Goal: Task Accomplishment & Management: Manage account settings

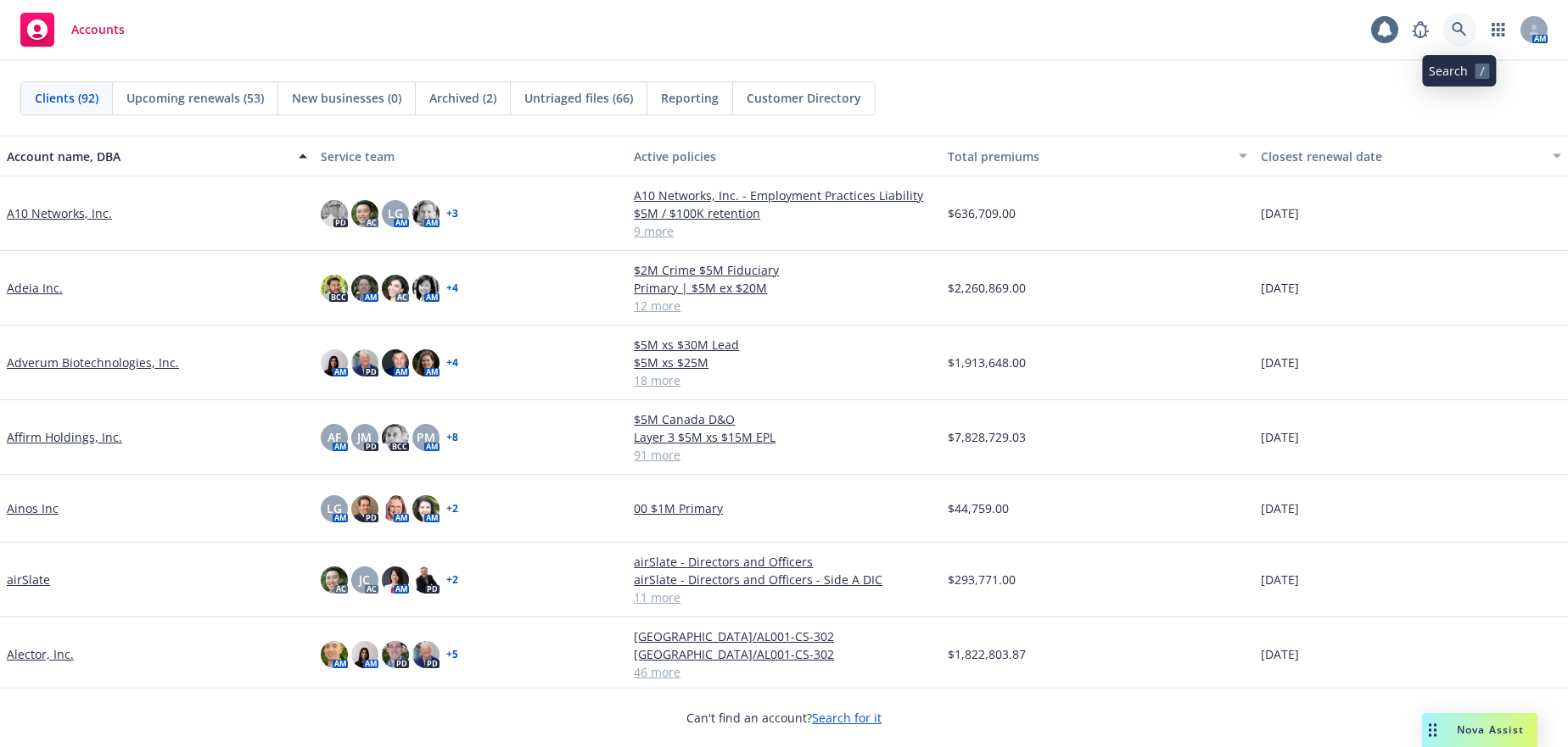
click at [1456, 28] on icon at bounding box center [1460, 29] width 16 height 16
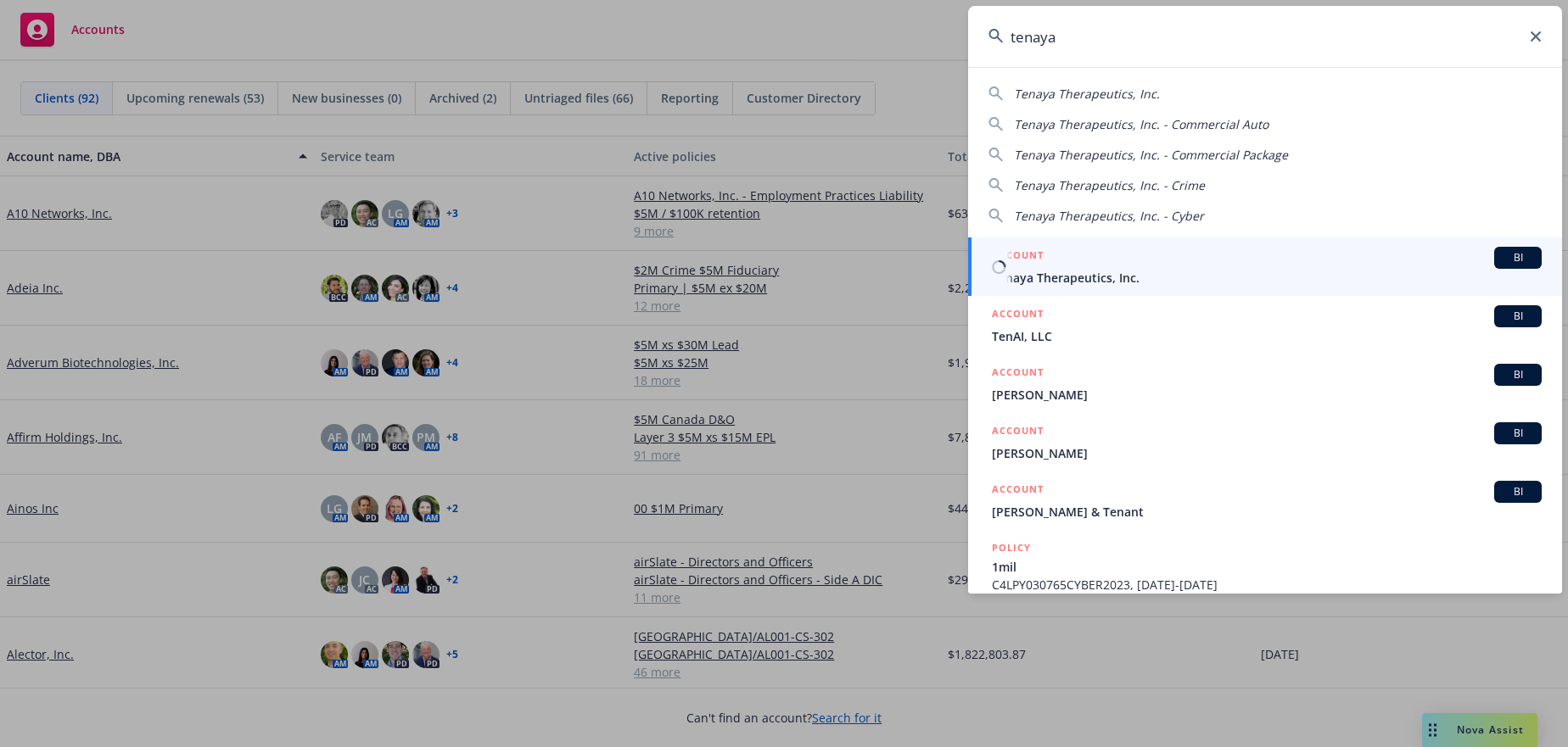
type input "tenaya"
click at [1084, 271] on span "Tenaya Therapeutics, Inc." at bounding box center [1267, 277] width 550 height 17
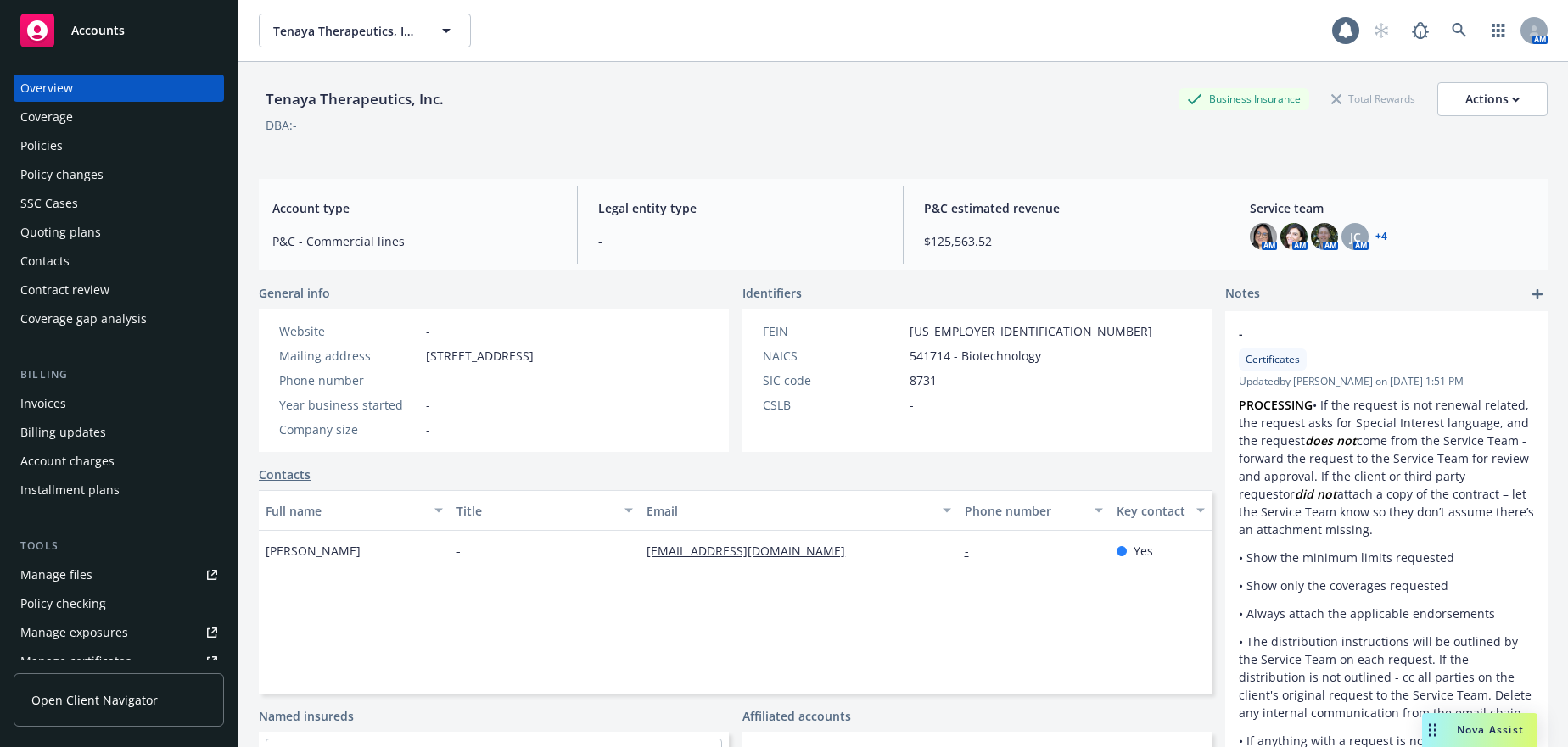
click at [81, 572] on div "Manage files" at bounding box center [56, 575] width 72 height 28
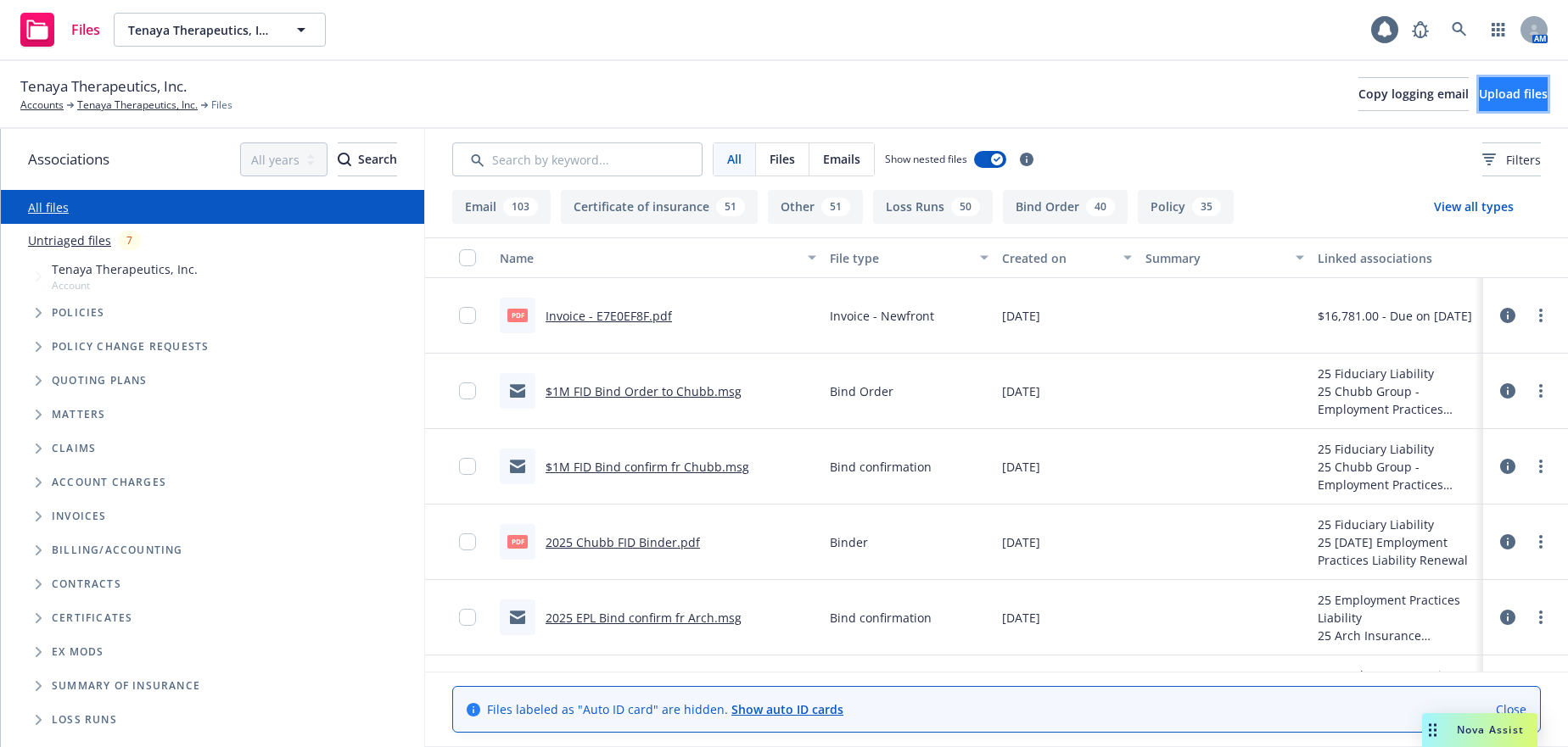
click at [1479, 94] on span "Upload files" at bounding box center [1513, 94] width 69 height 17
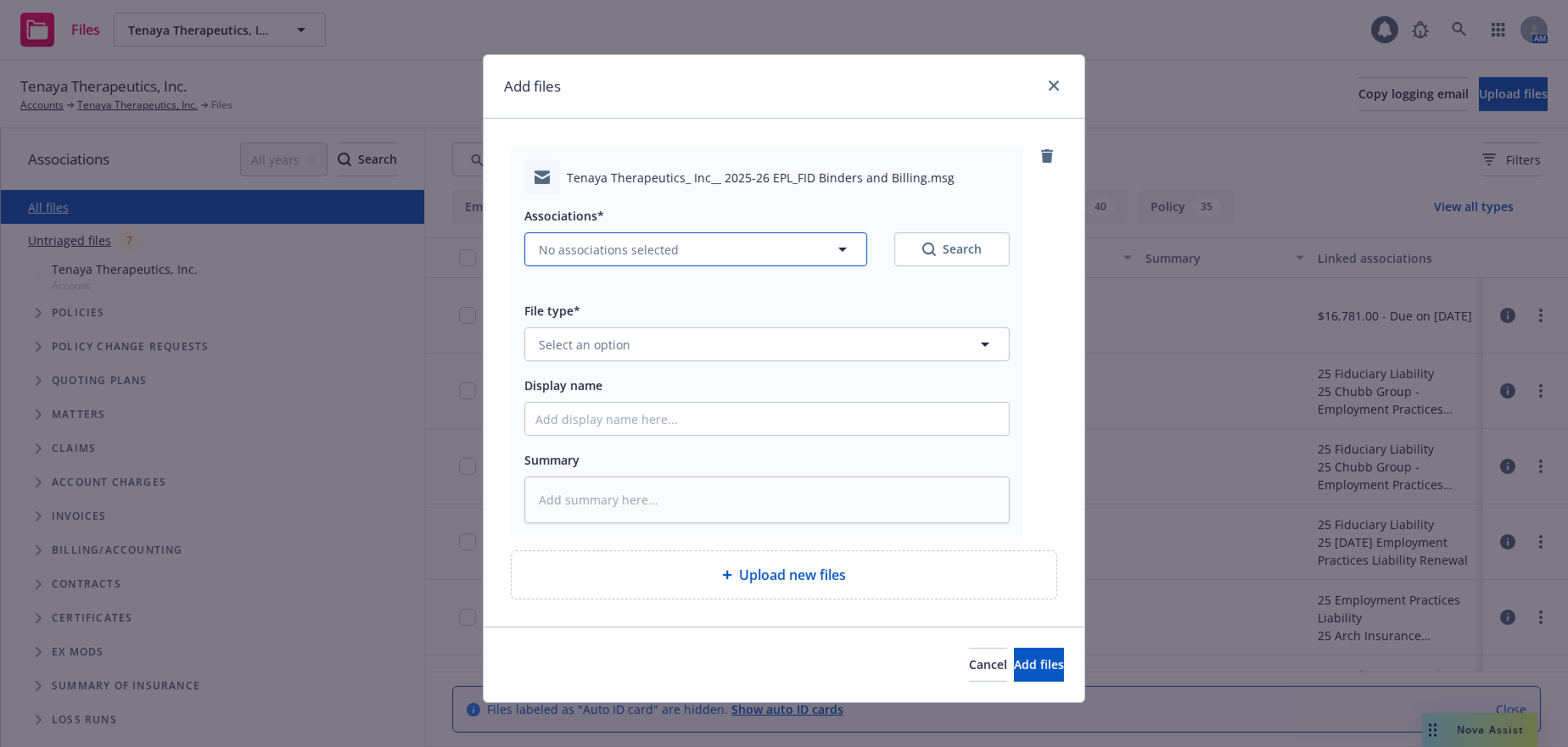
click at [635, 247] on span "No associations selected" at bounding box center [608, 249] width 140 height 17
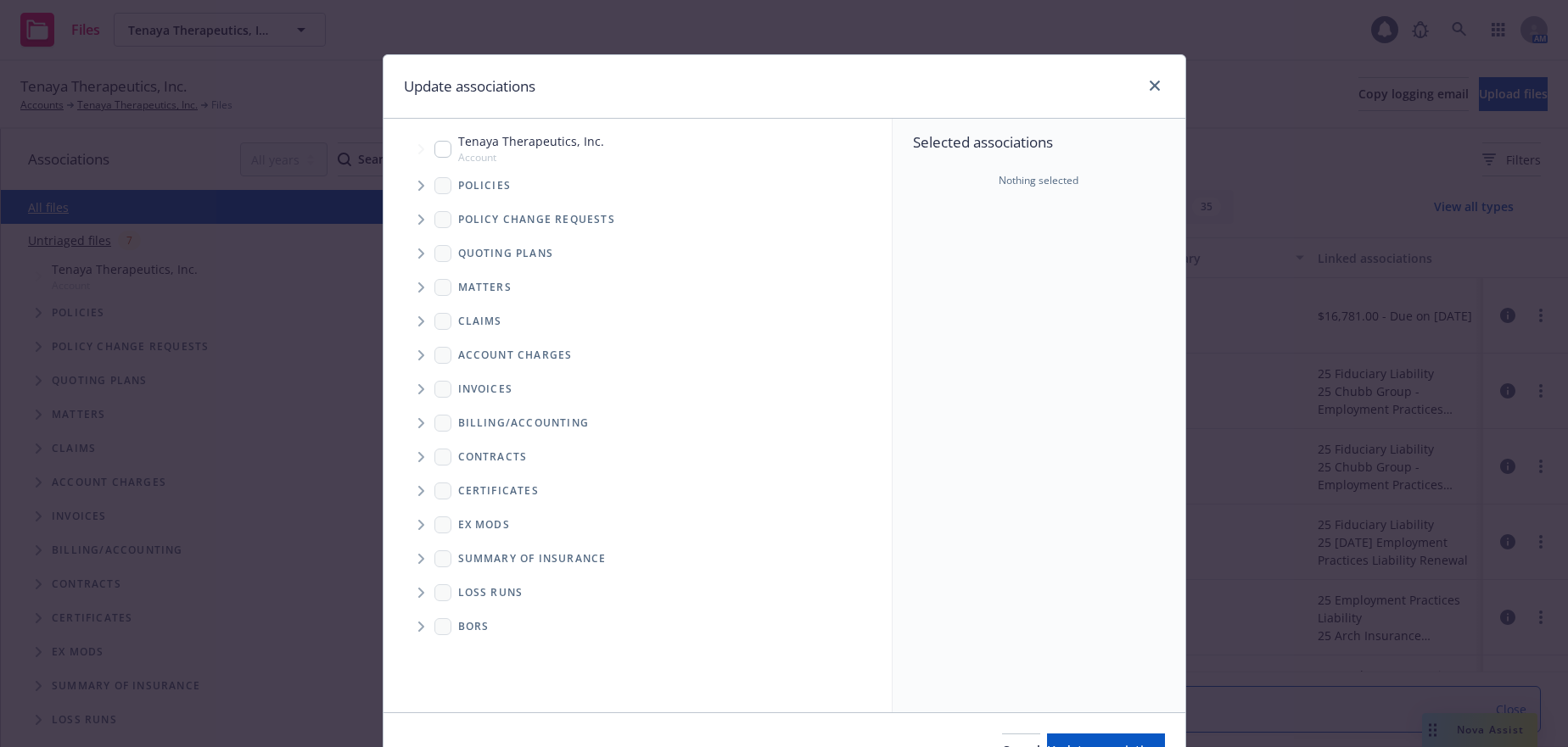
click at [418, 185] on icon "Tree Example" at bounding box center [421, 186] width 6 height 10
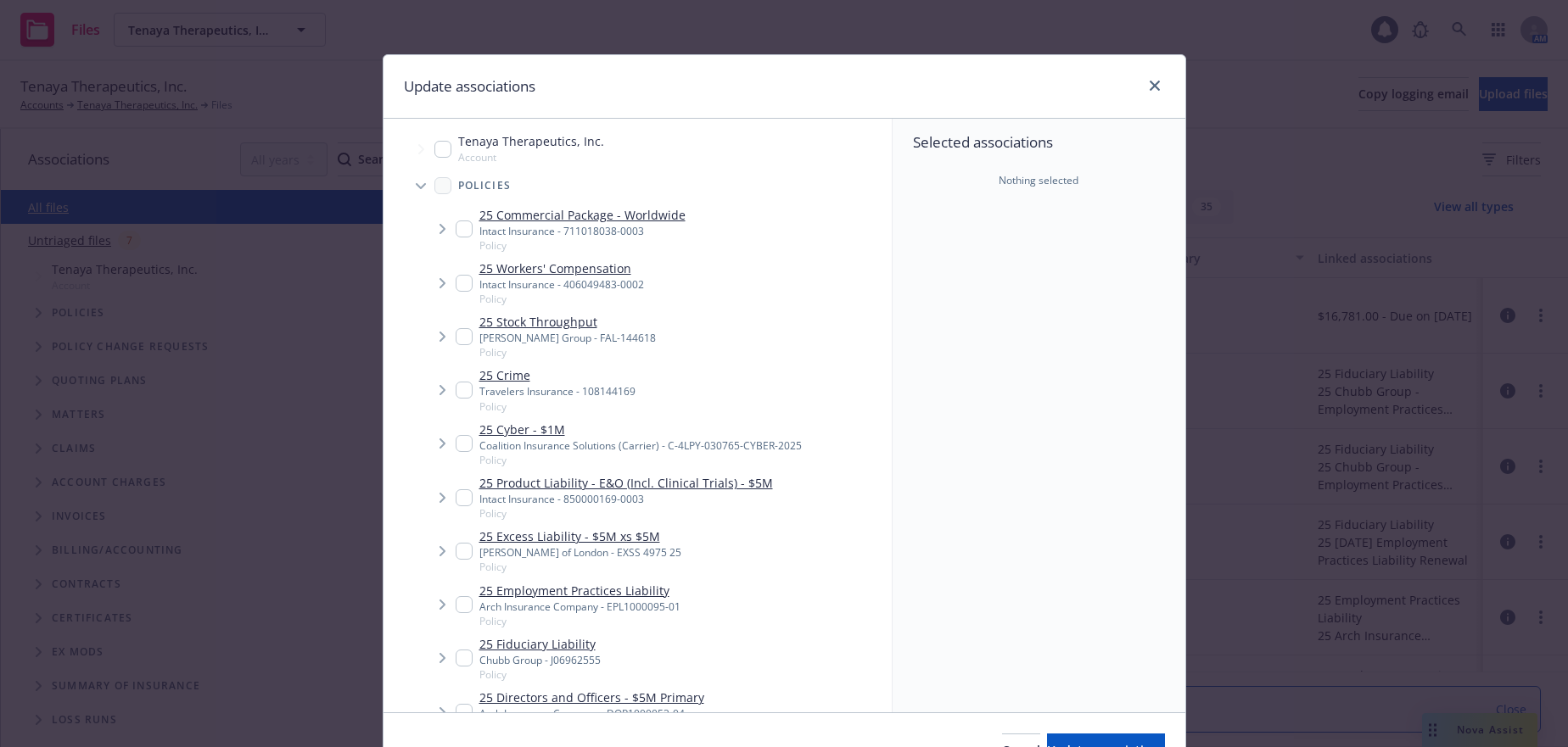
type textarea "x"
click at [462, 605] on input "Tree Example" at bounding box center [464, 605] width 17 height 17
checkbox input "true"
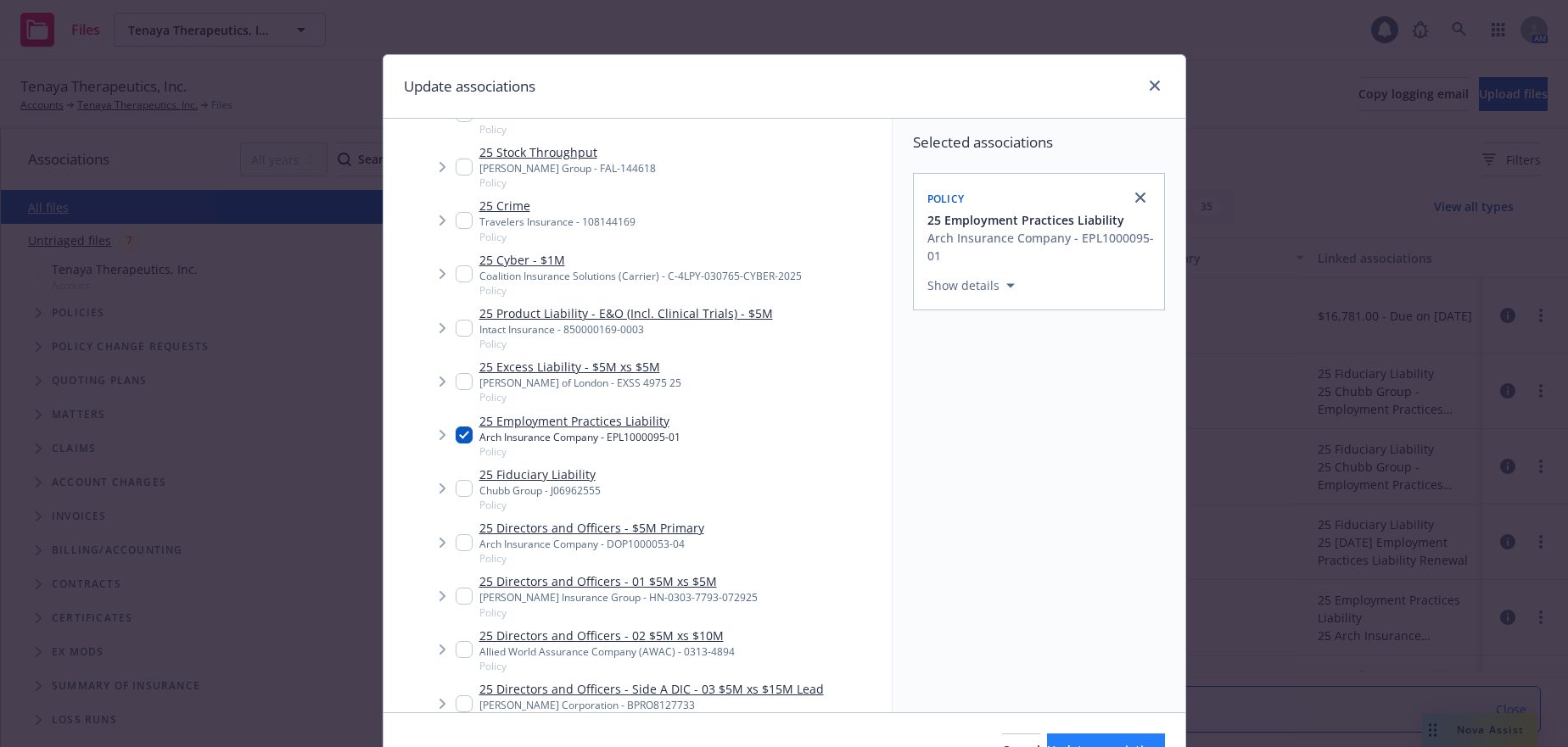
scroll to position [96, 0]
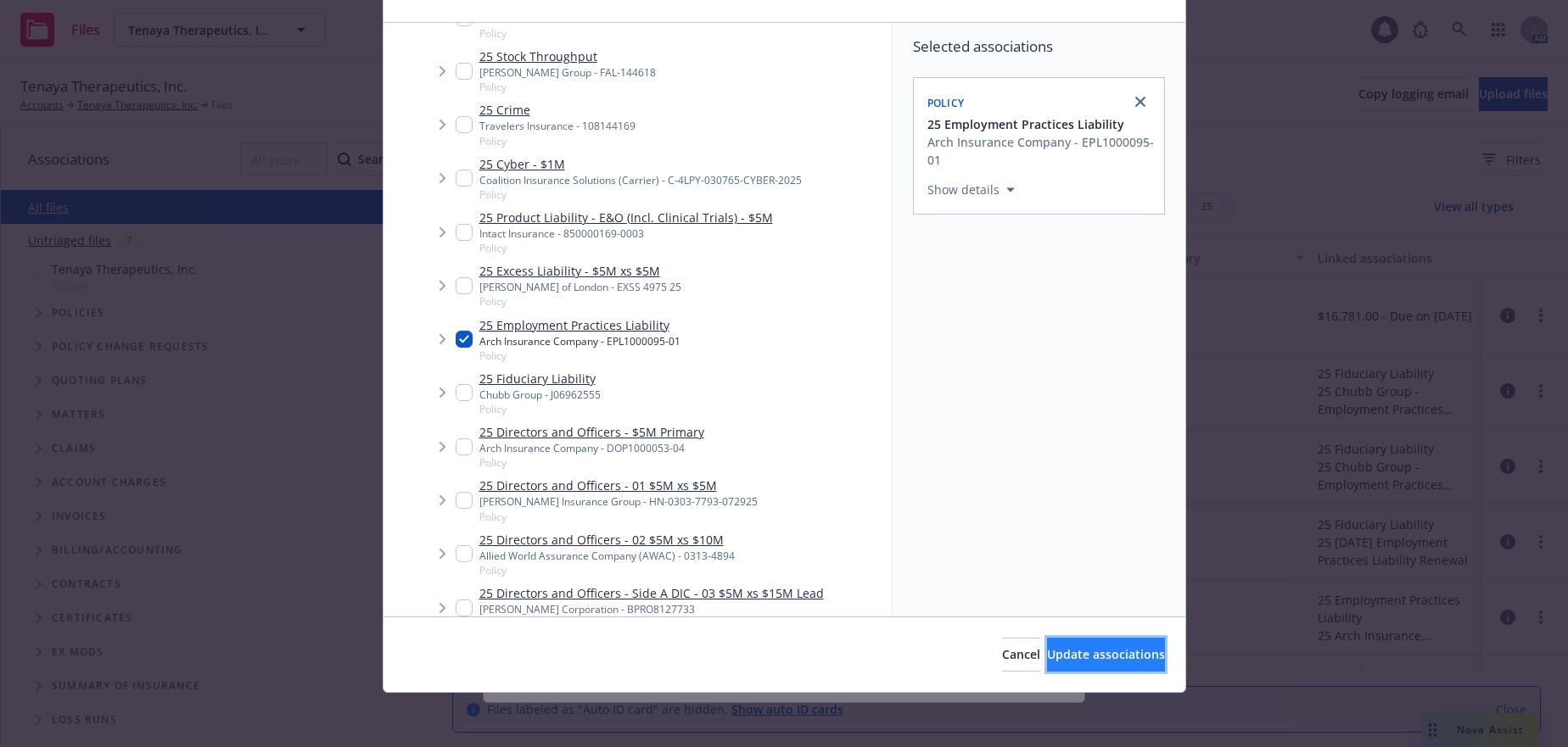
click at [1104, 659] on span "Update associations" at bounding box center [1106, 654] width 118 height 17
type textarea "x"
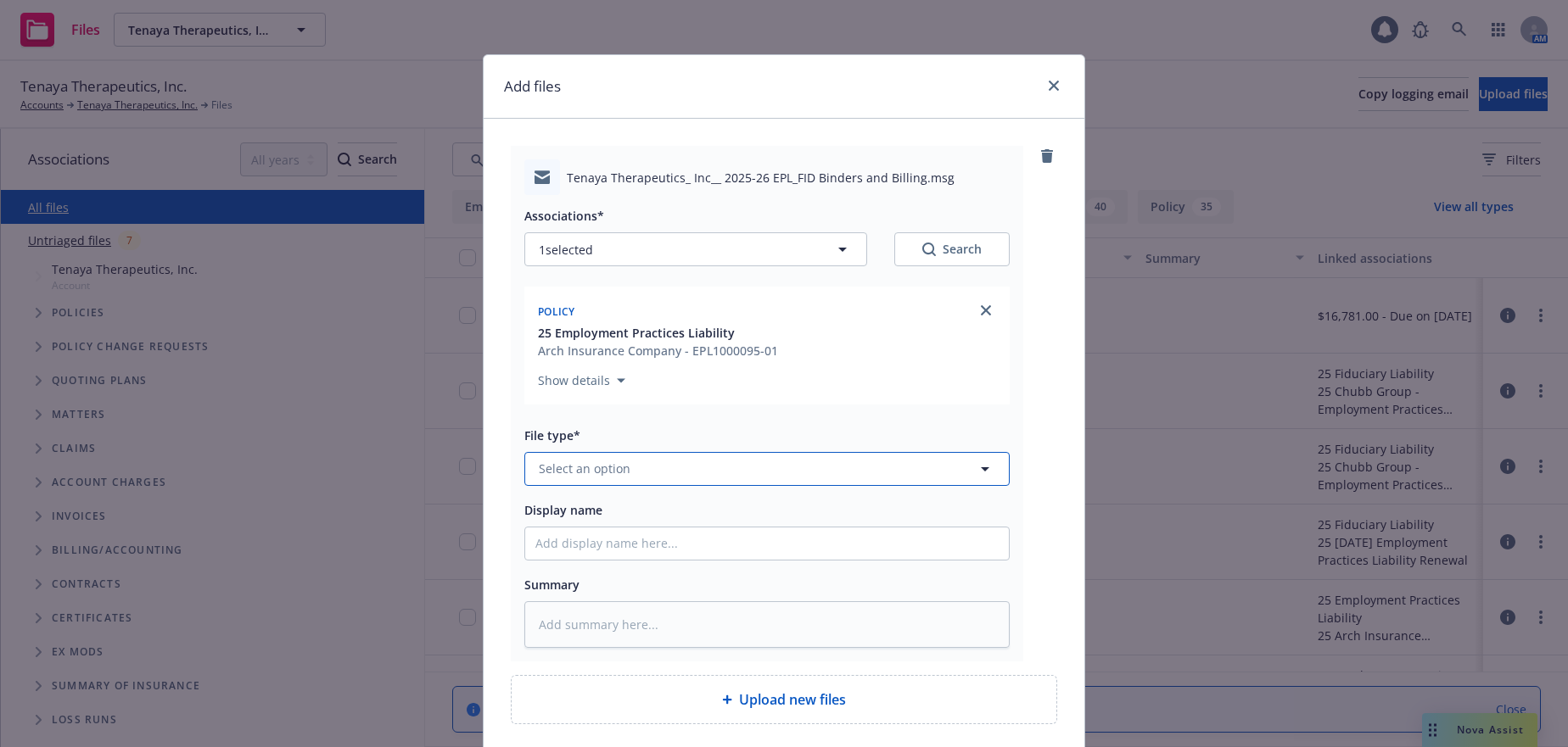
click at [636, 461] on button "Select an option" at bounding box center [767, 469] width 485 height 34
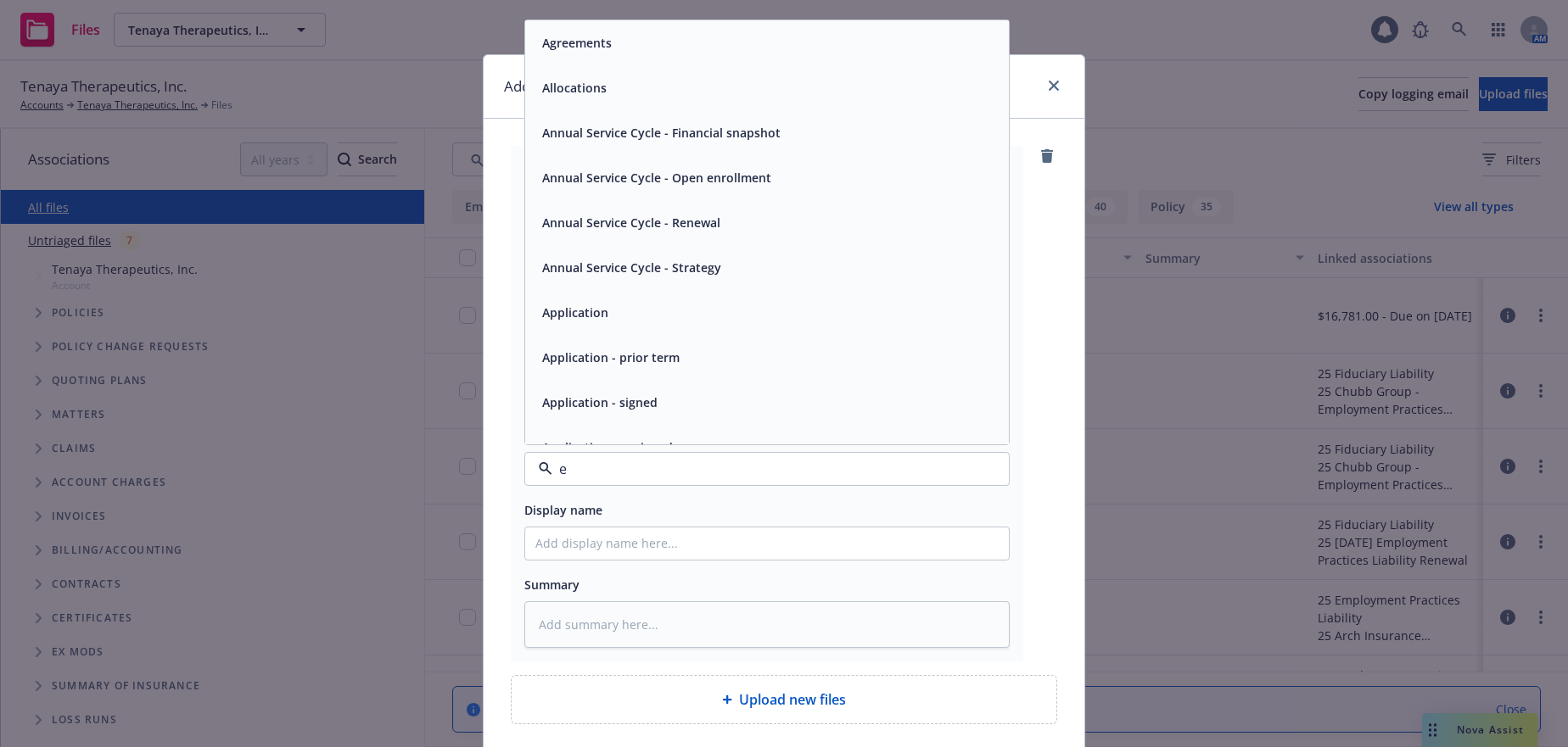
type input "em"
click at [555, 84] on span "Email" at bounding box center [558, 87] width 31 height 17
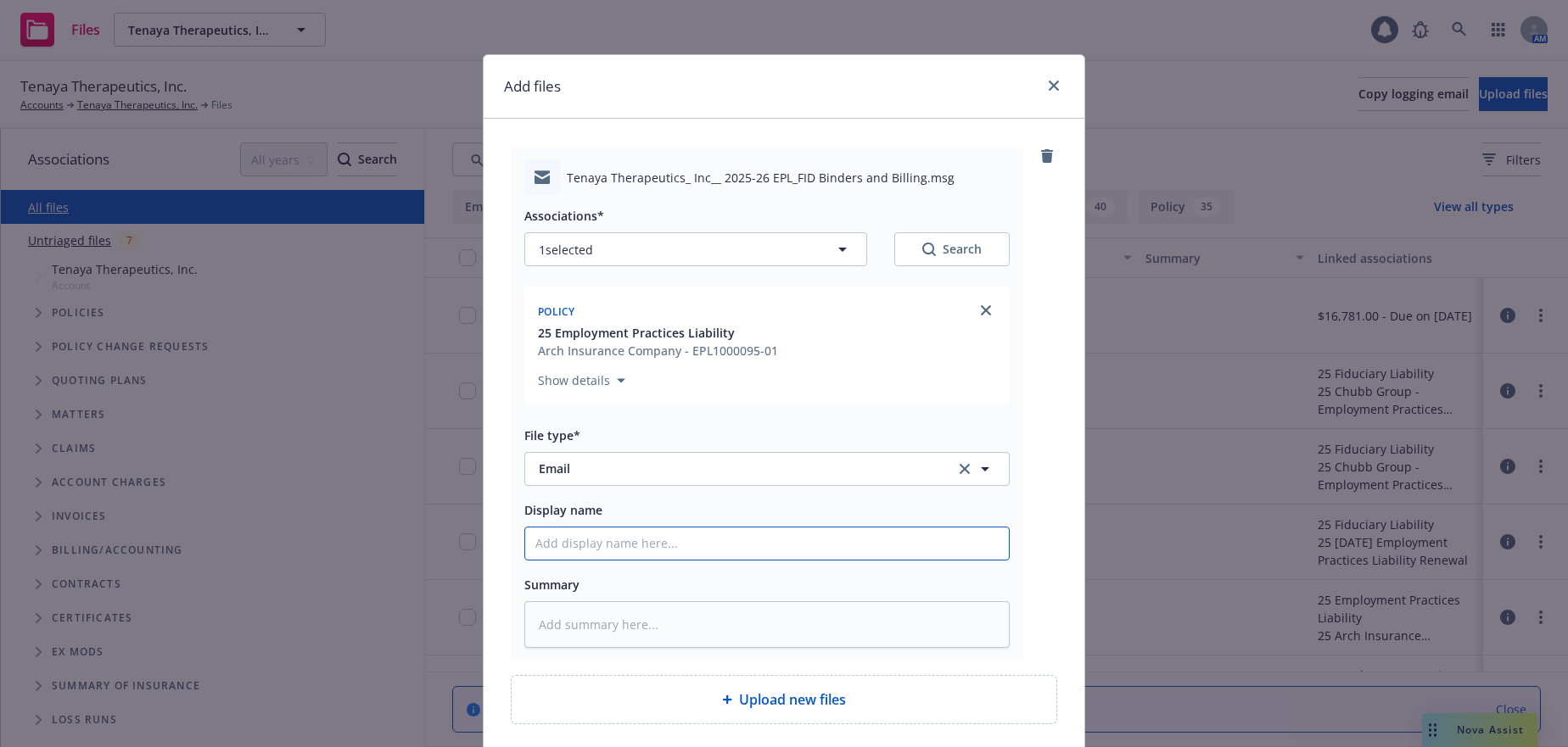
click at [668, 557] on input "Display name" at bounding box center [767, 543] width 483 height 32
type textarea "x"
type input "2"
type textarea "x"
type input "20"
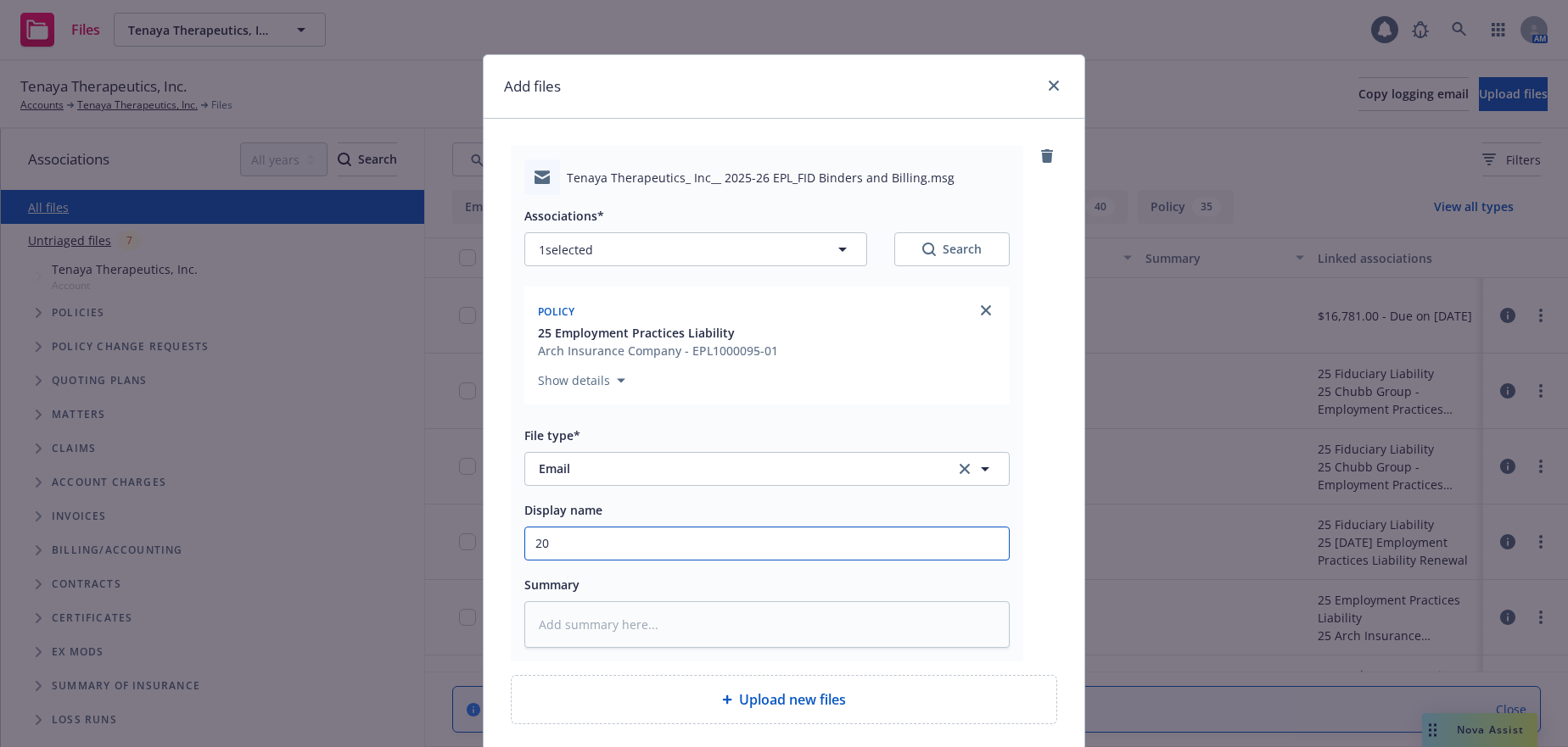
type textarea "x"
type input "202"
type textarea "x"
type input "2025"
type textarea "x"
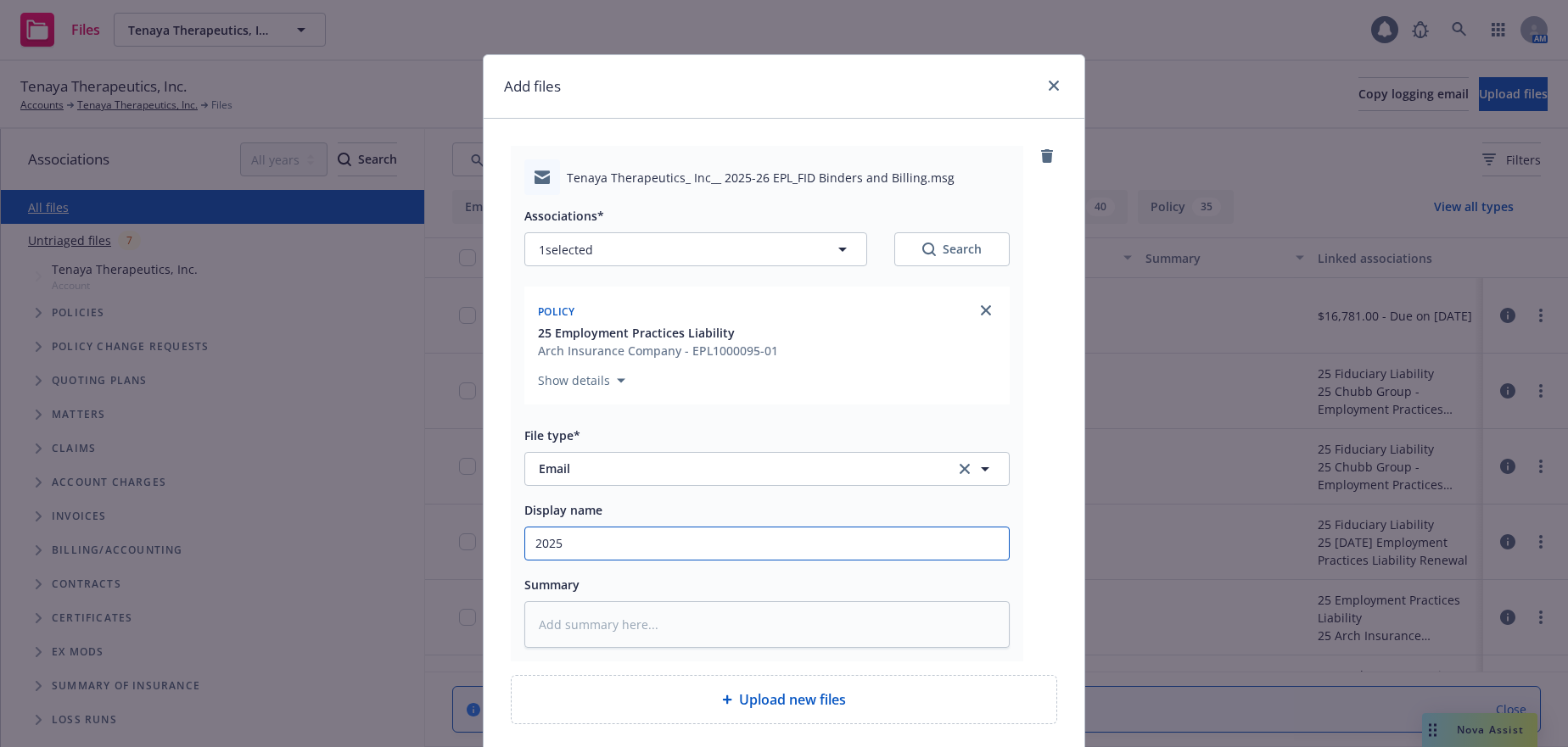
type input "2025-"
type textarea "x"
type input "2025-2"
type textarea "x"
type input "2025-26"
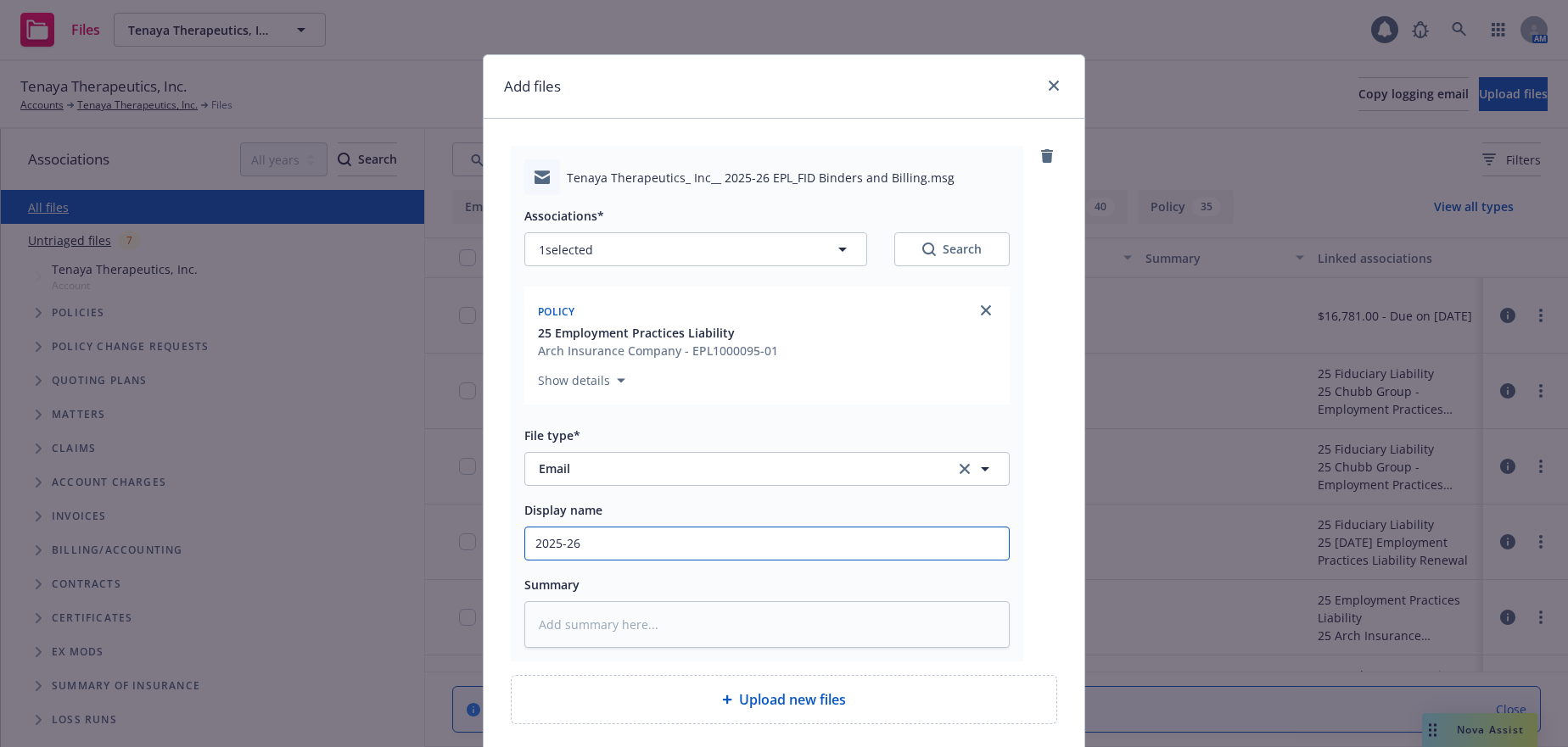
type textarea "x"
type input "2025-26"
type textarea "x"
type input "2025-26 E"
type textarea "x"
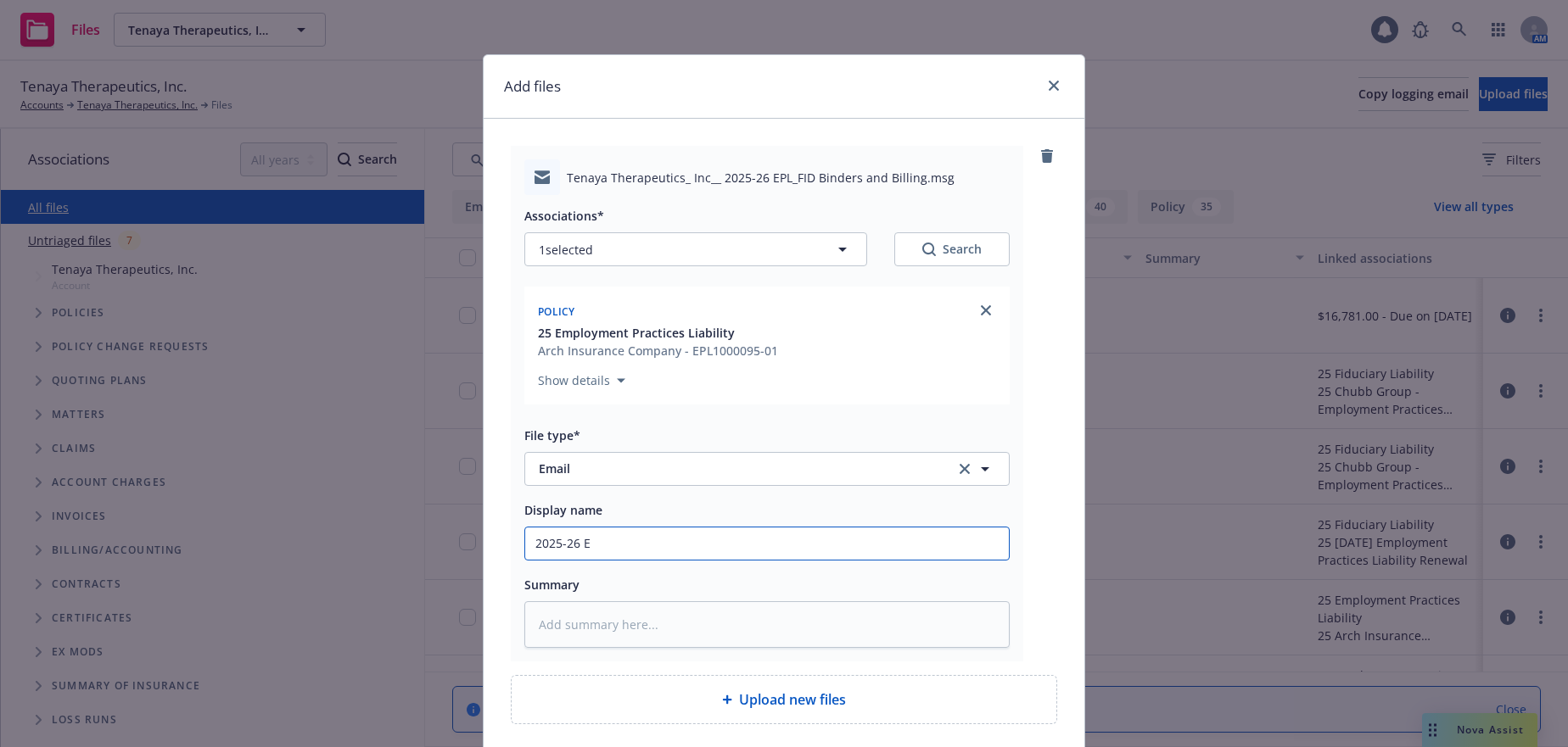
type input "2025-26 EP"
type textarea "x"
type input "2025-26 EPL"
type textarea "x"
type input "2025-26 EPL/"
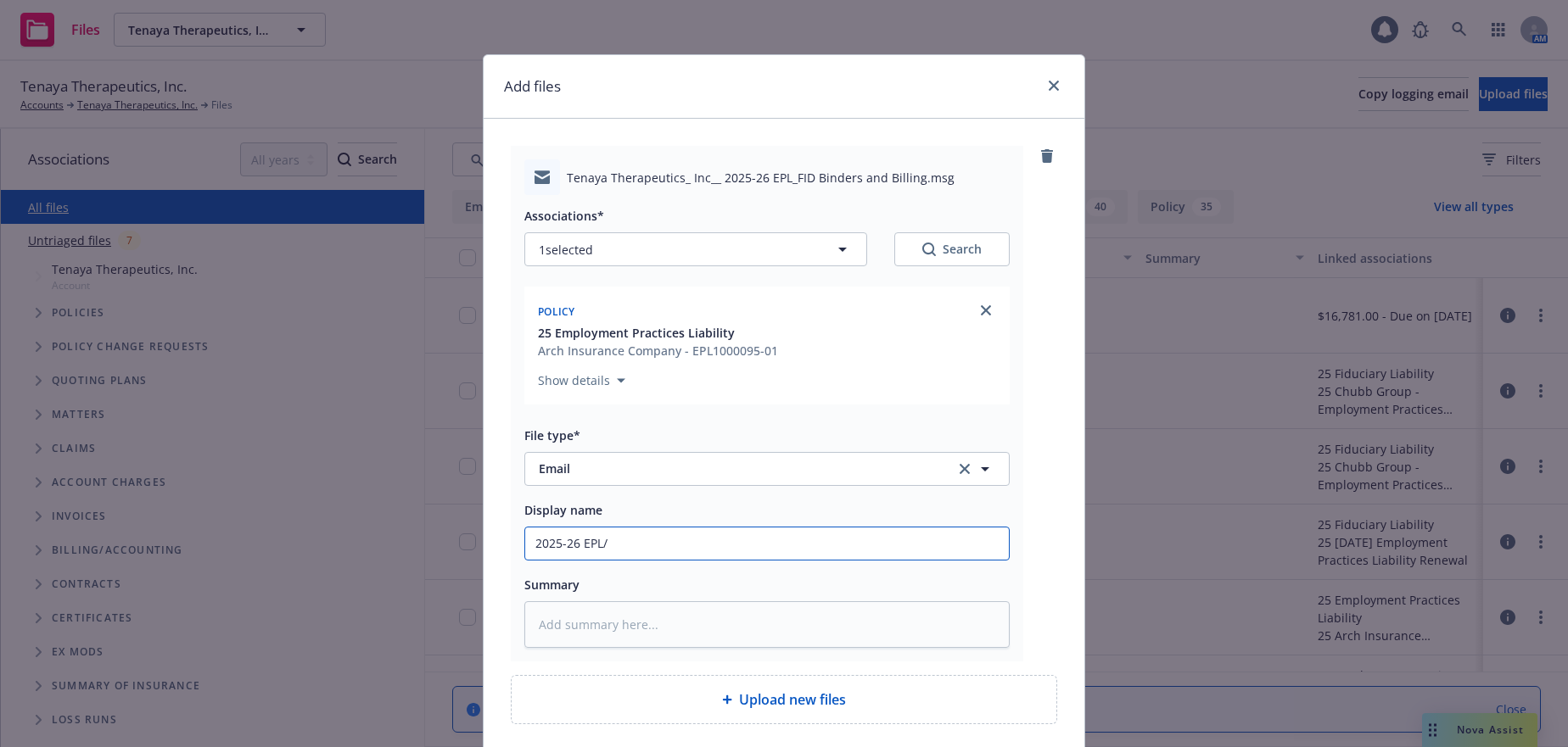
type textarea "x"
type input "2025-26 EPL/F"
type textarea "x"
type input "2025-26 EPL/FI"
type textarea "x"
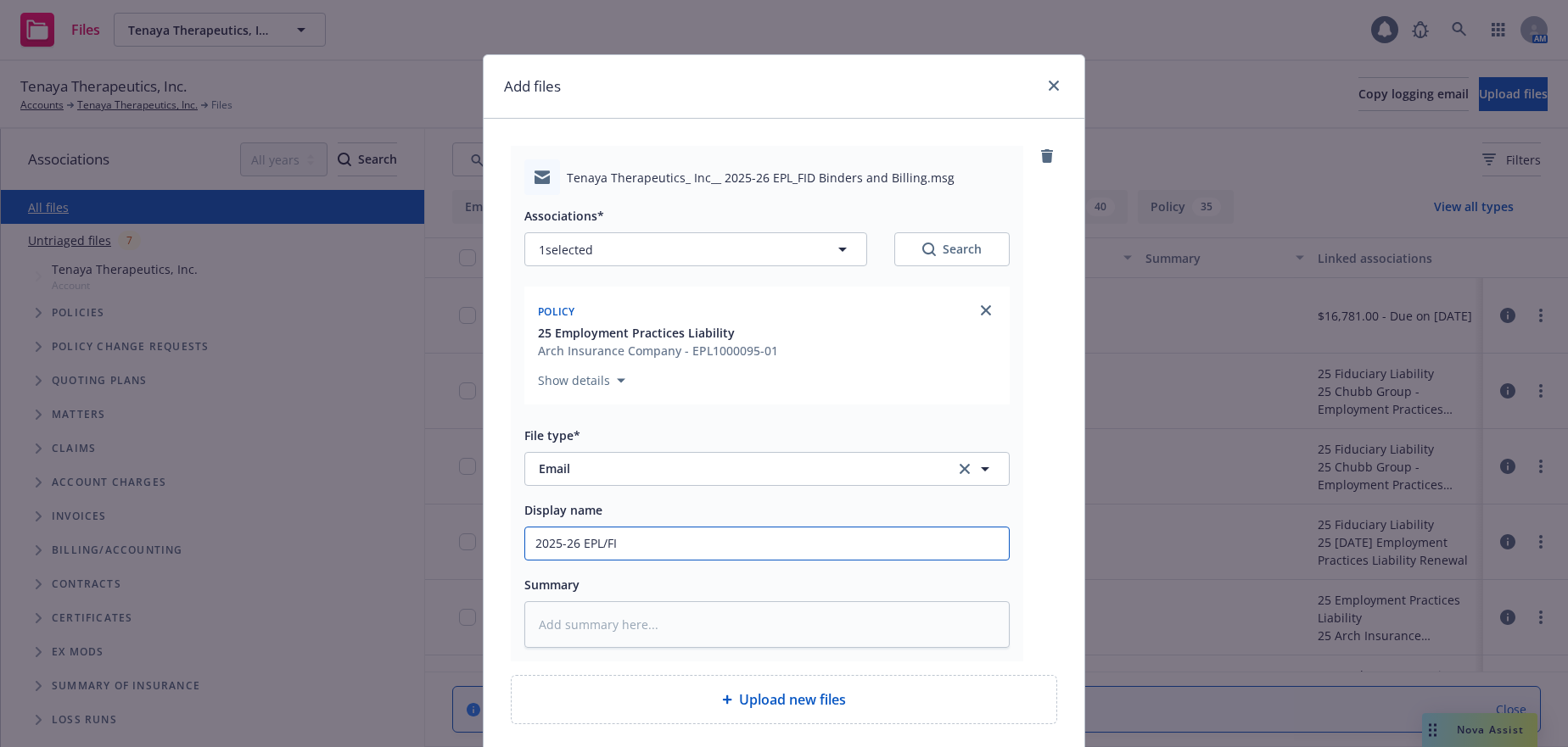
type input "2025-26 EPL/FID"
type textarea "x"
type input "2025-26 EPL/FID B"
type textarea "x"
type input "2025-26 EPL/FID Bi"
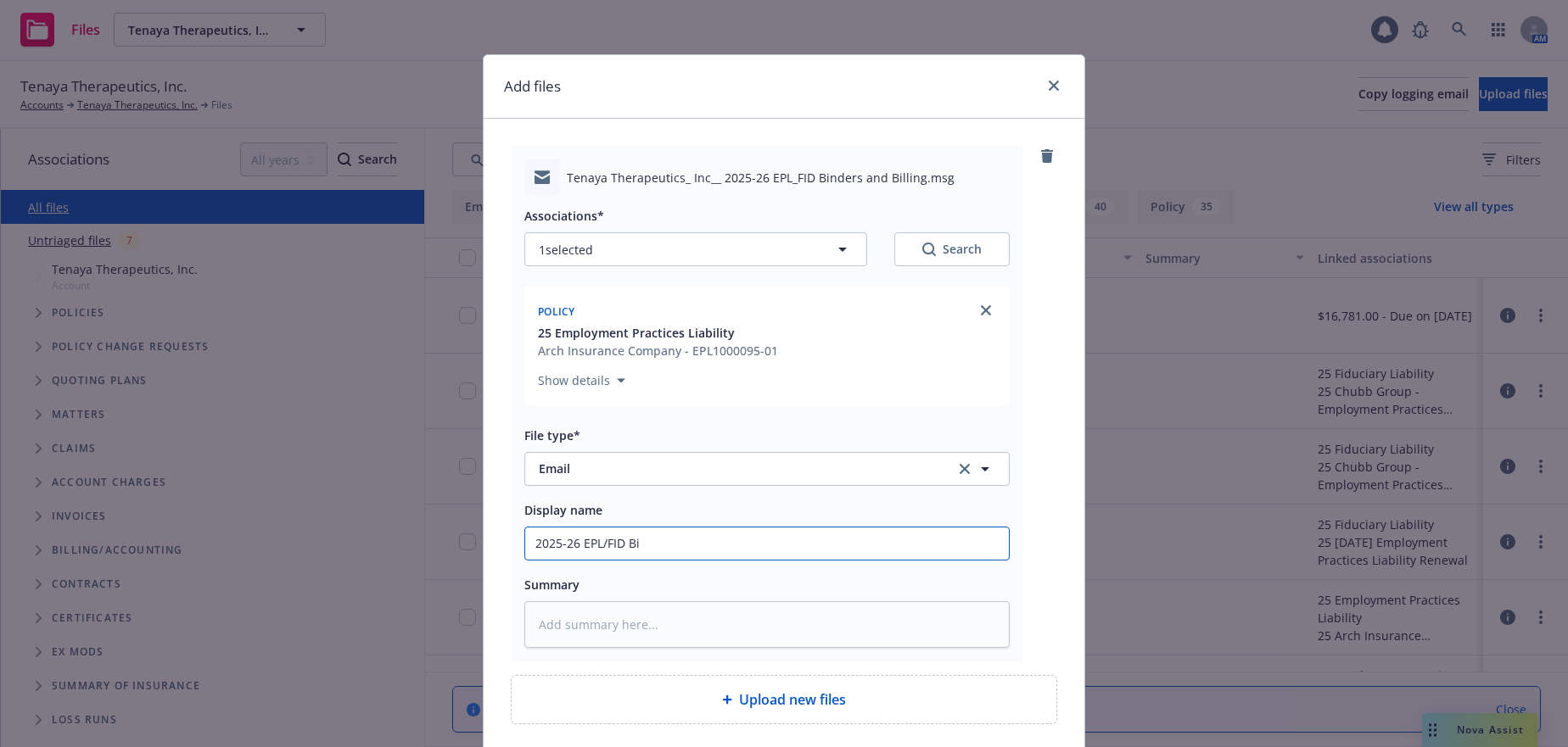
type textarea "x"
type input "2025-26 EPL/FID Bin"
type textarea "x"
type input "2025-26 EPL/FID Bind"
type textarea "x"
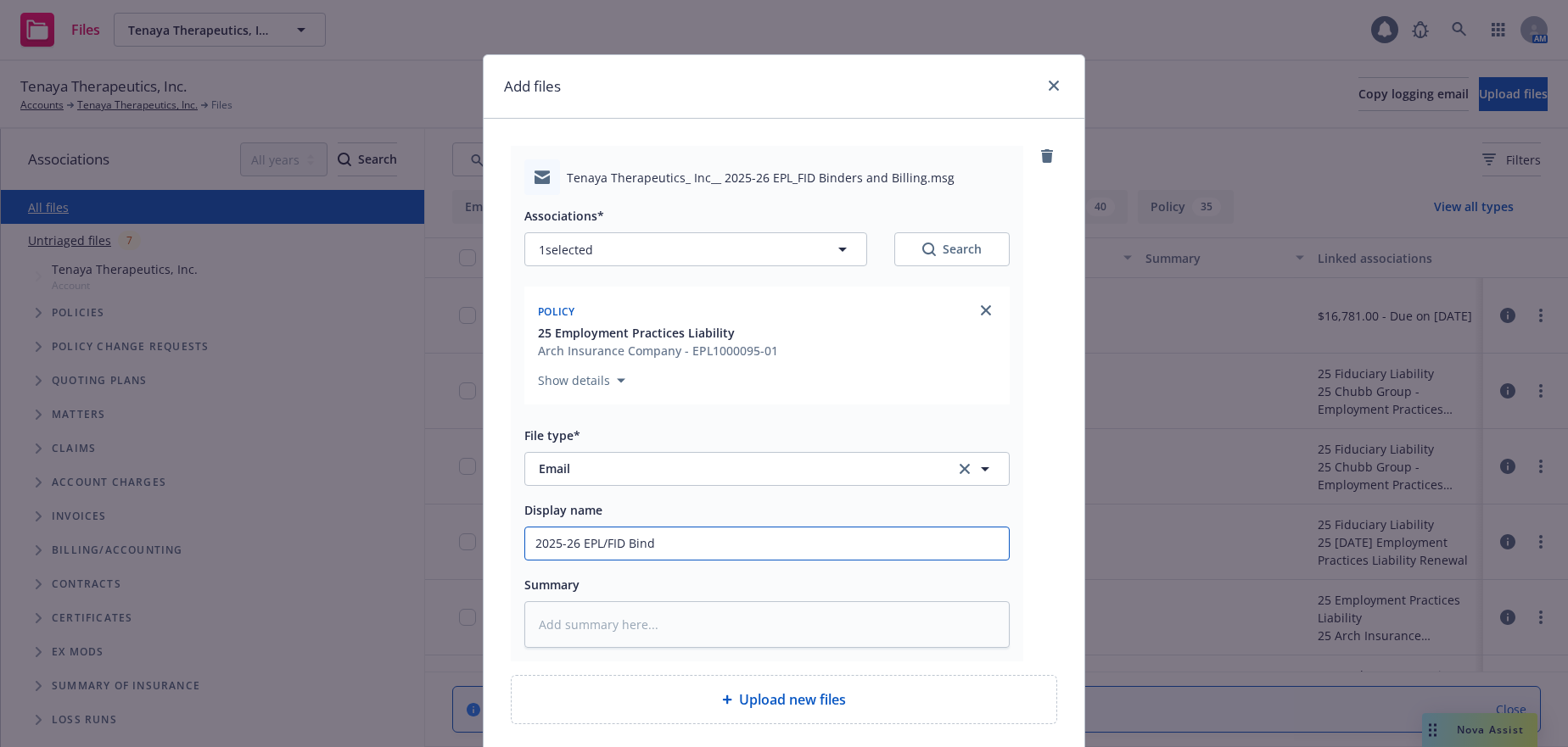
type input "2025-26 EPL/FID Binde"
type textarea "x"
type input "2025-26 EPL/FID Binder"
type textarea "x"
type input "2025-26 EPL/FID Binders"
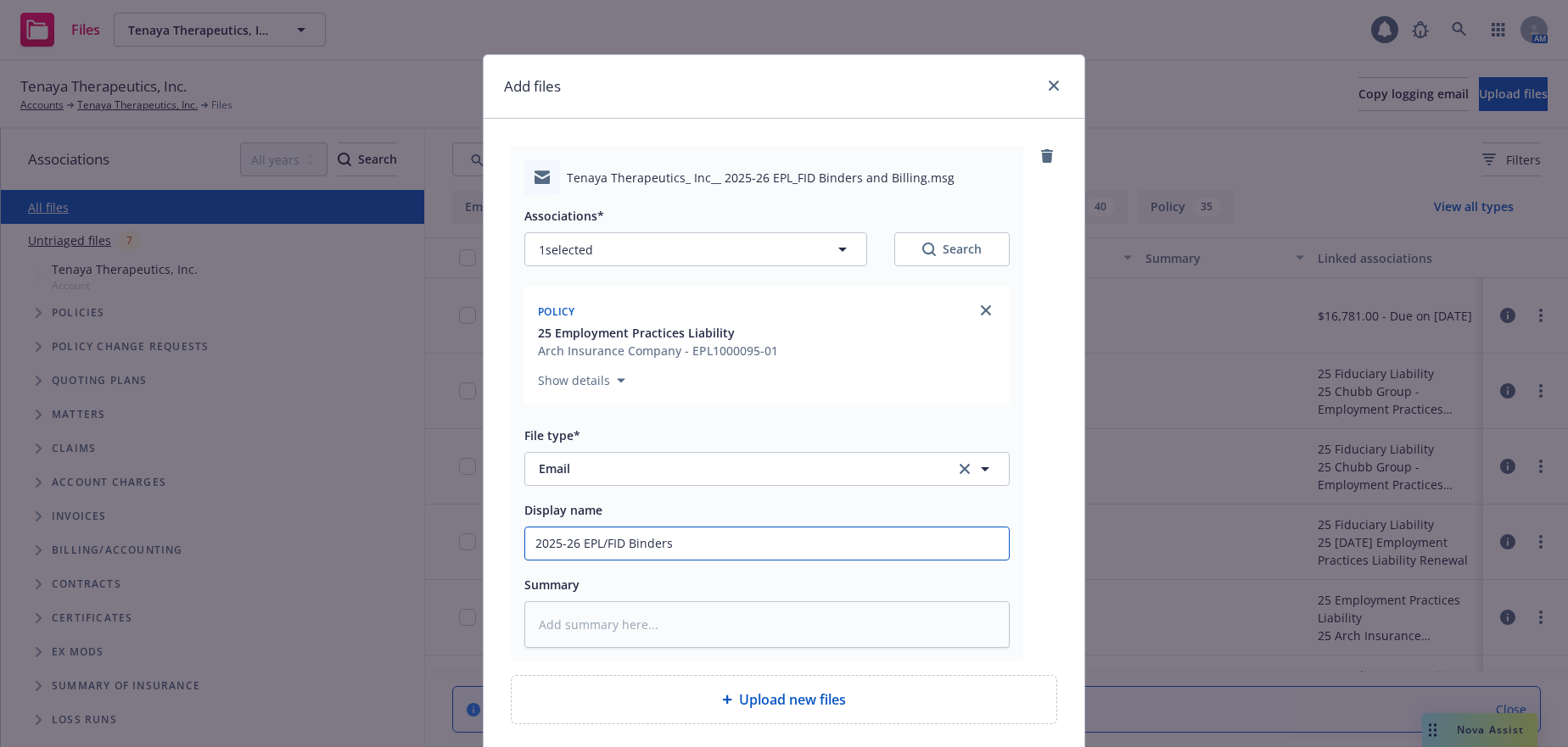
type textarea "x"
type input "2025-26 EPL/FID Bindersa"
type textarea "x"
type input "2025-26 EPL/FID Bindersa"
type textarea "x"
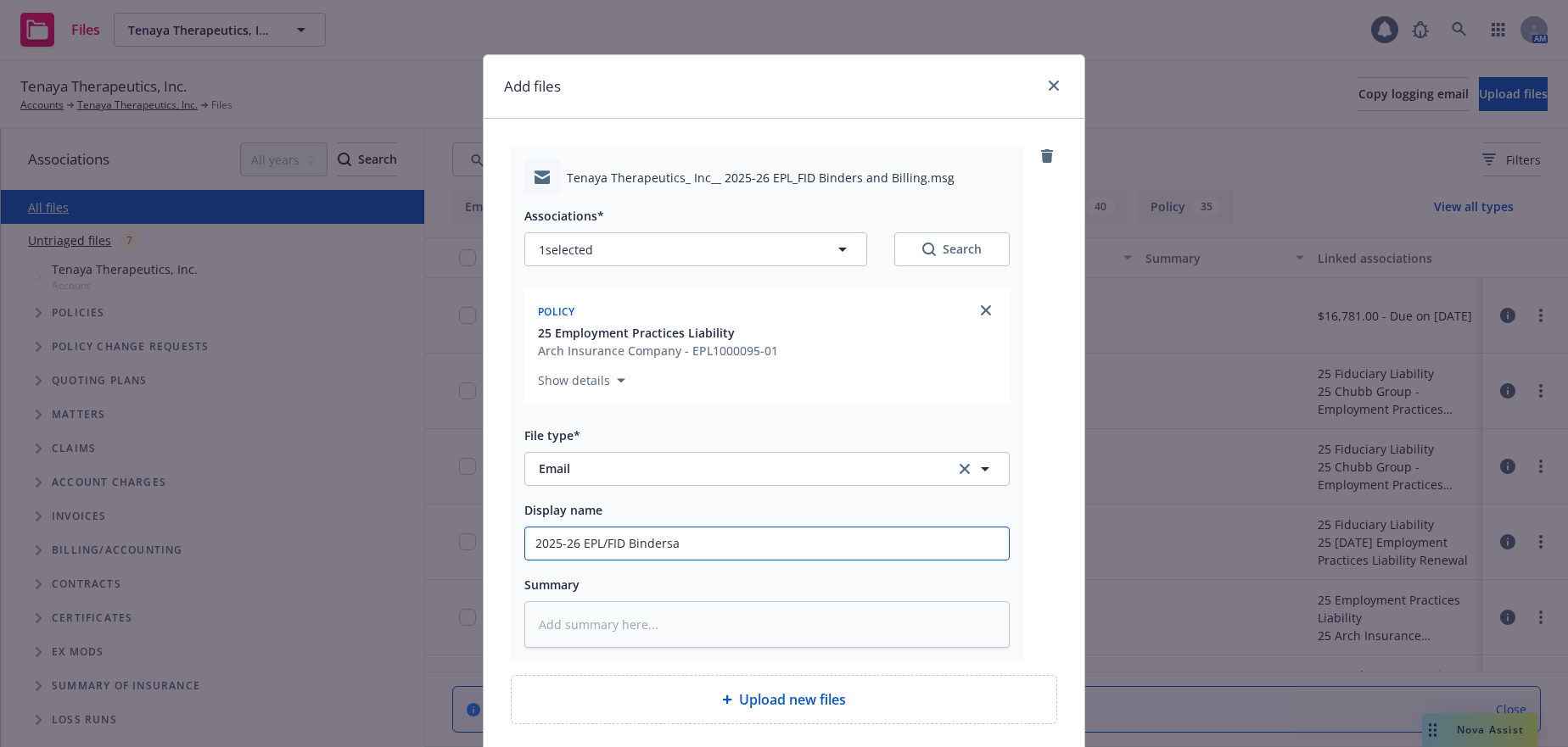
type input "2025-26 EPL/FID Bindersa a"
type textarea "x"
type input "2025-26 EPL/FID Bindersa an"
type textarea "x"
type input "2025-26 EPL/FID Bindersa a"
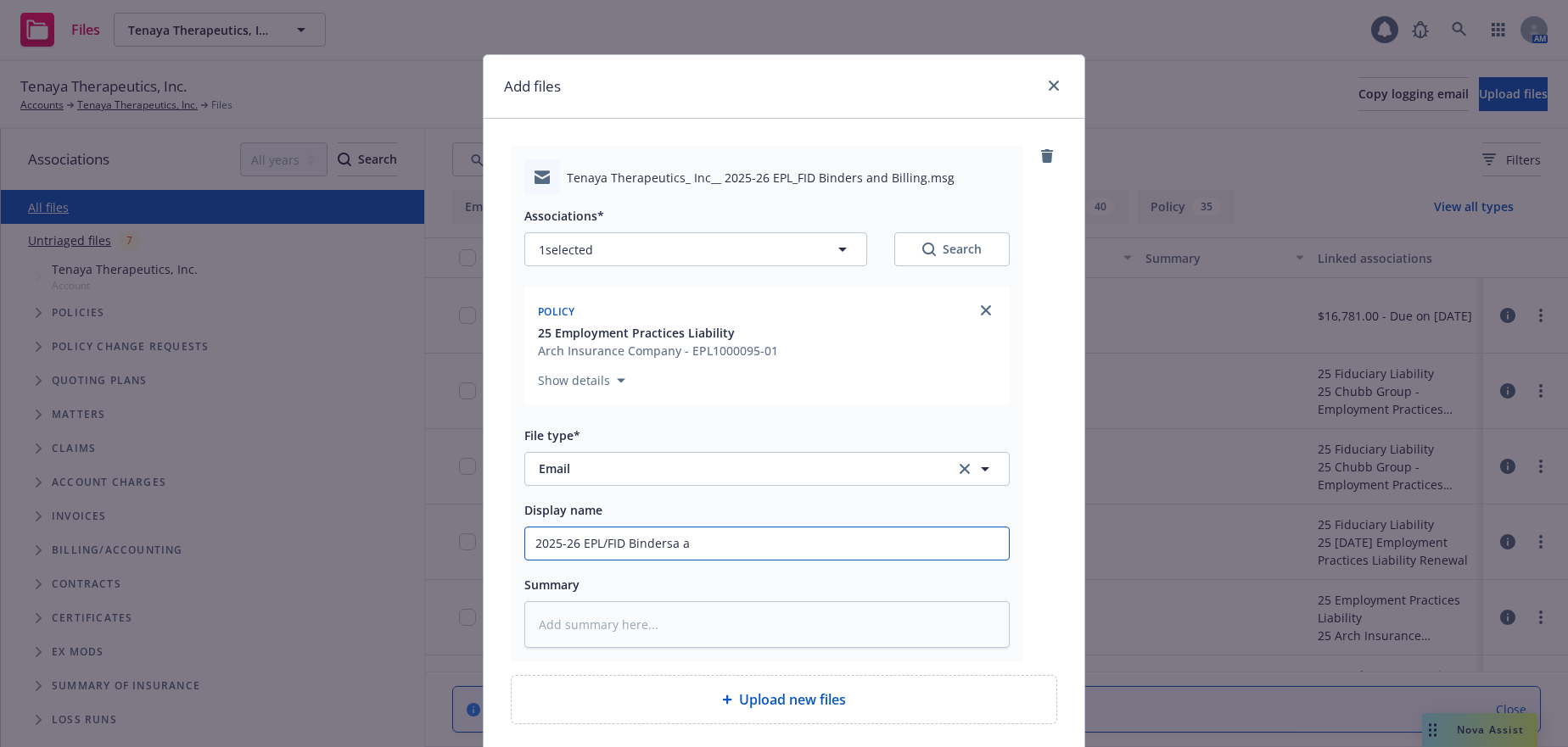
type textarea "x"
type input "2025-26 EPL/FID Bindersa"
type textarea "x"
type input "2025-26 EPL/FID Bindersa"
type textarea "x"
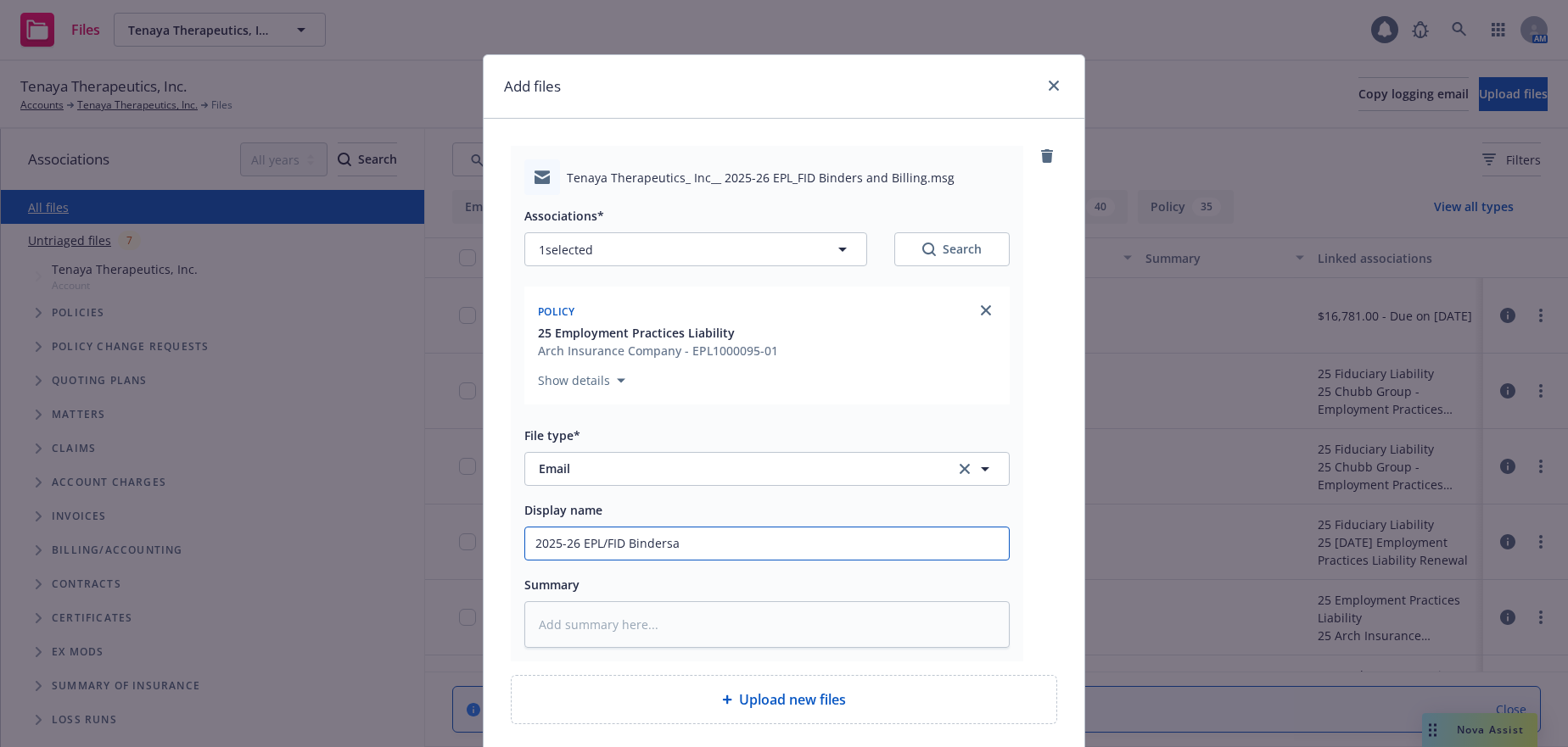
type input "2025-26 EPL/FID Binders"
type textarea "x"
type input "2025-26 EPL/FID Binders"
type textarea "x"
type input "2025-26 EPL/FID Binders a"
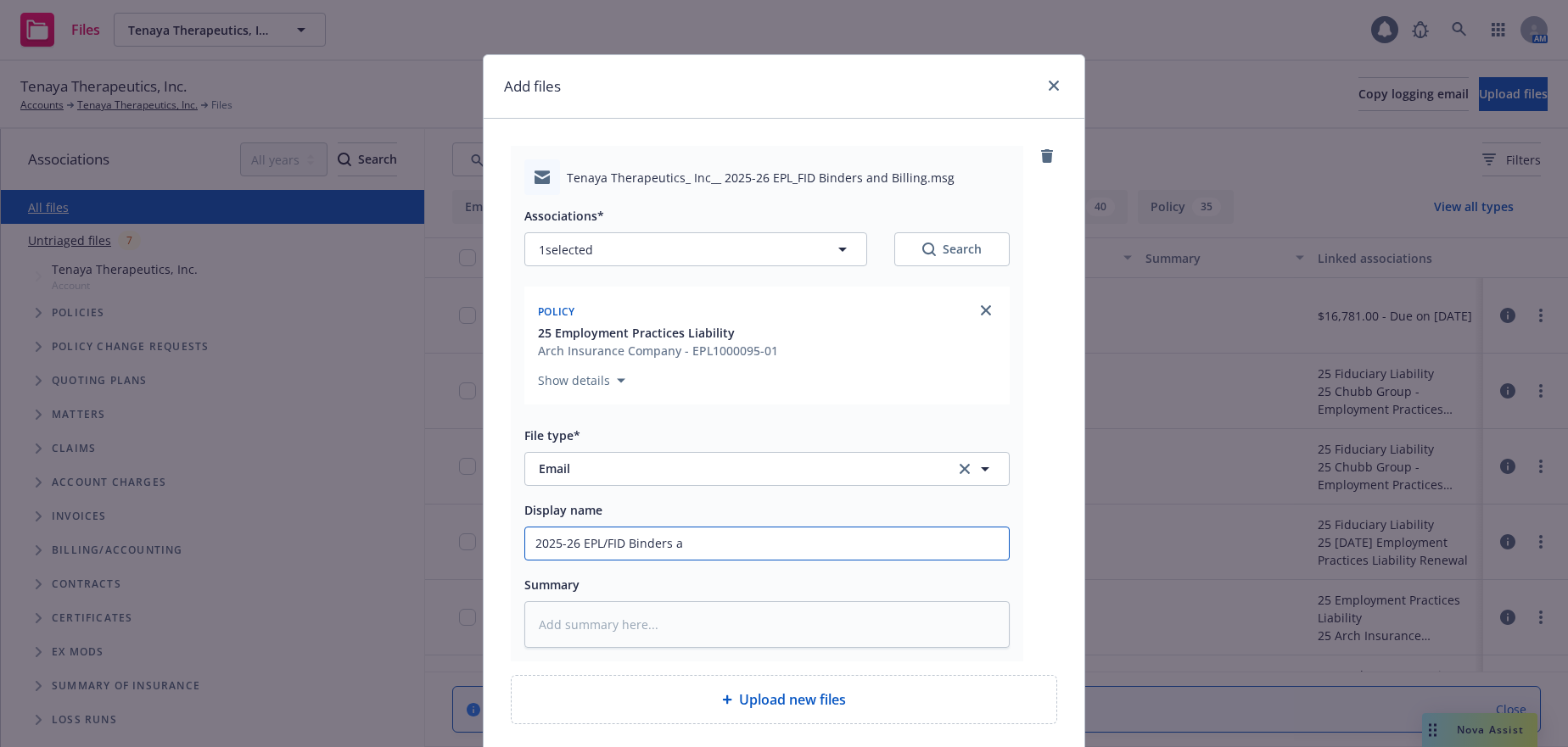
type textarea "x"
type input "2025-26 EPL/FID Binders an"
type textarea "x"
type input "2025-26 EPL/FID Binders and"
type textarea "x"
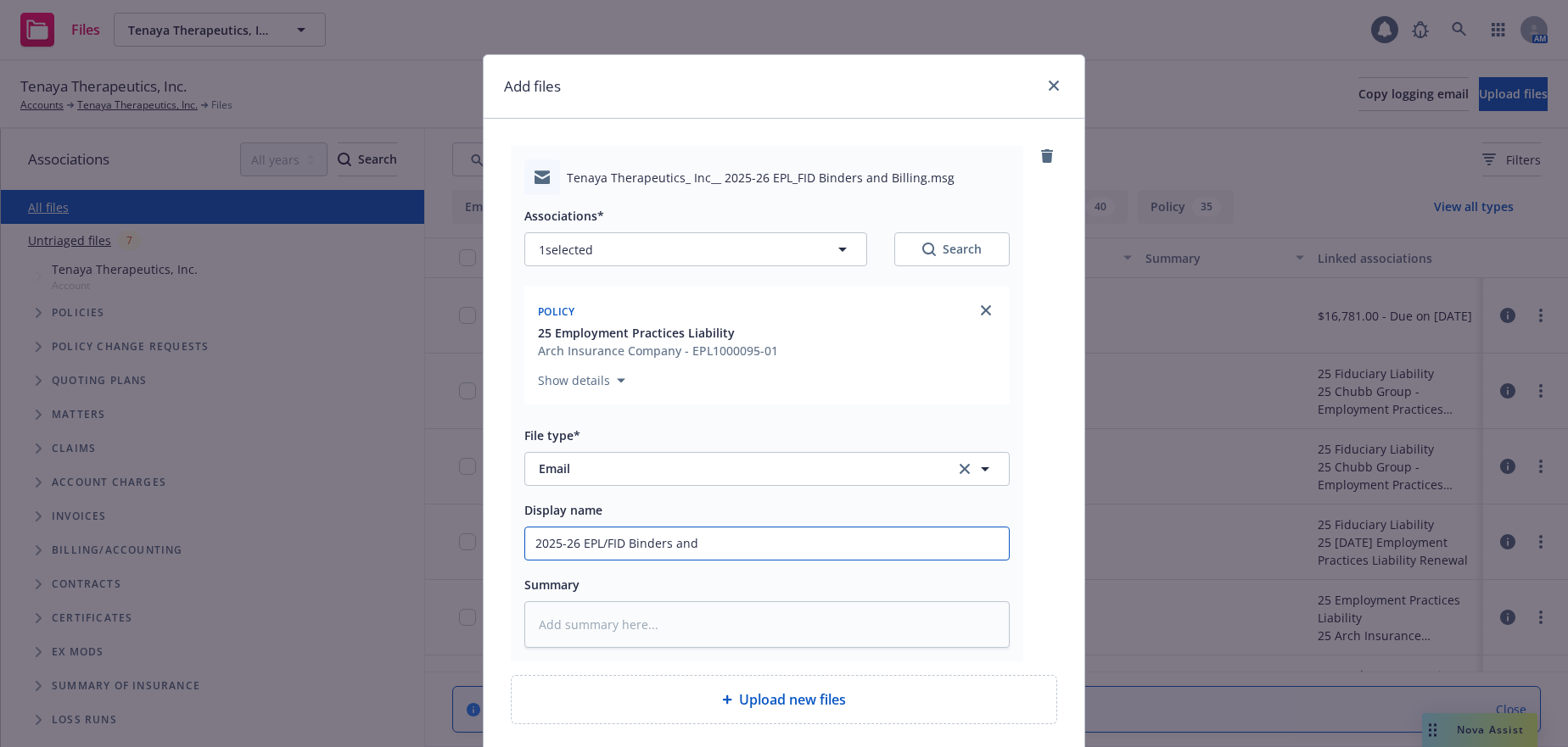
type input "2025-26 EPL/FID Binders and"
type textarea "x"
type input "2025-26 EPL/FID Binders and b"
type textarea "x"
type input "2025-26 EPL/FID Binders and bi"
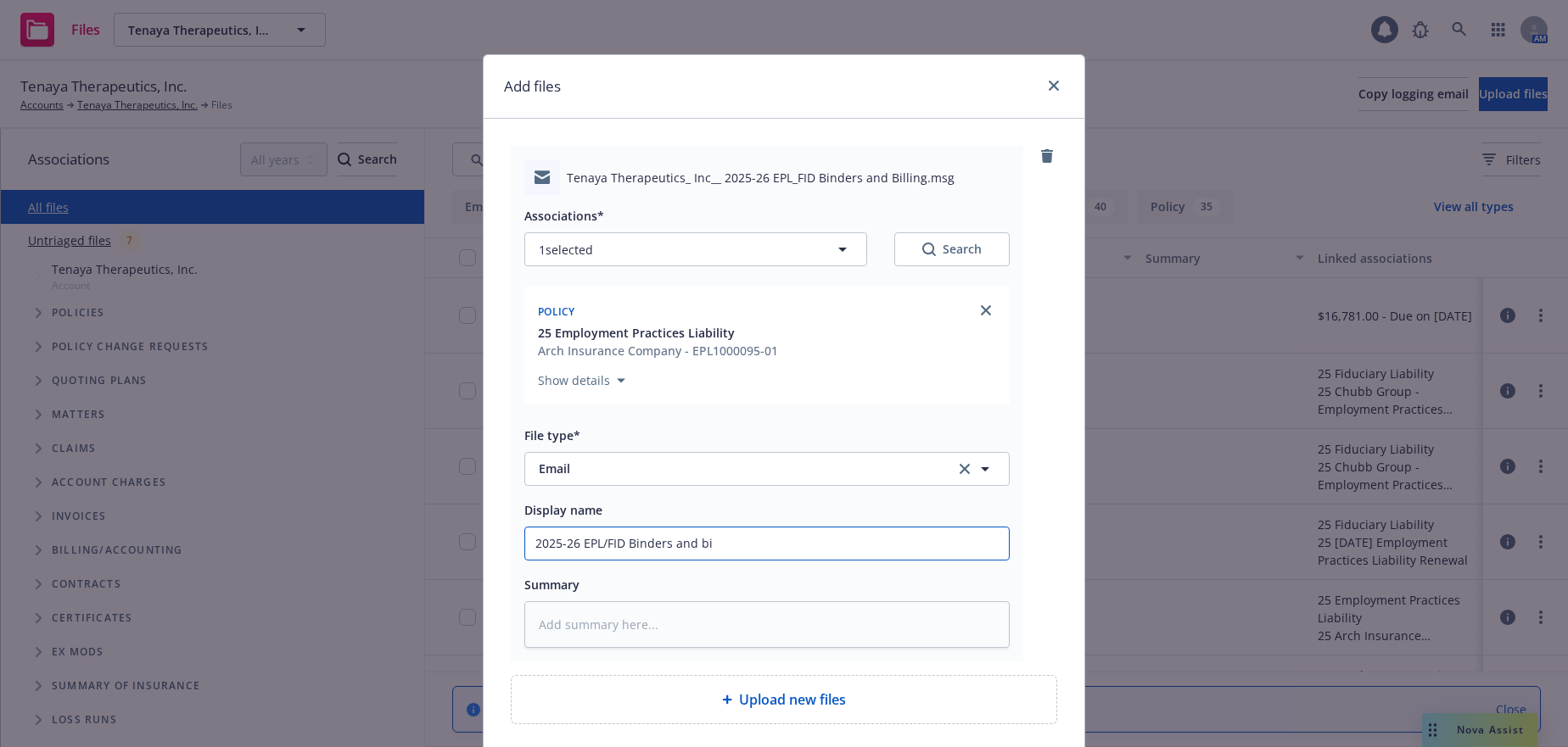
type textarea "x"
type input "2025-26 EPL/FID Binders and bil"
type textarea "x"
type input "2025-26 EPL/FID Binders and bill"
type textarea "x"
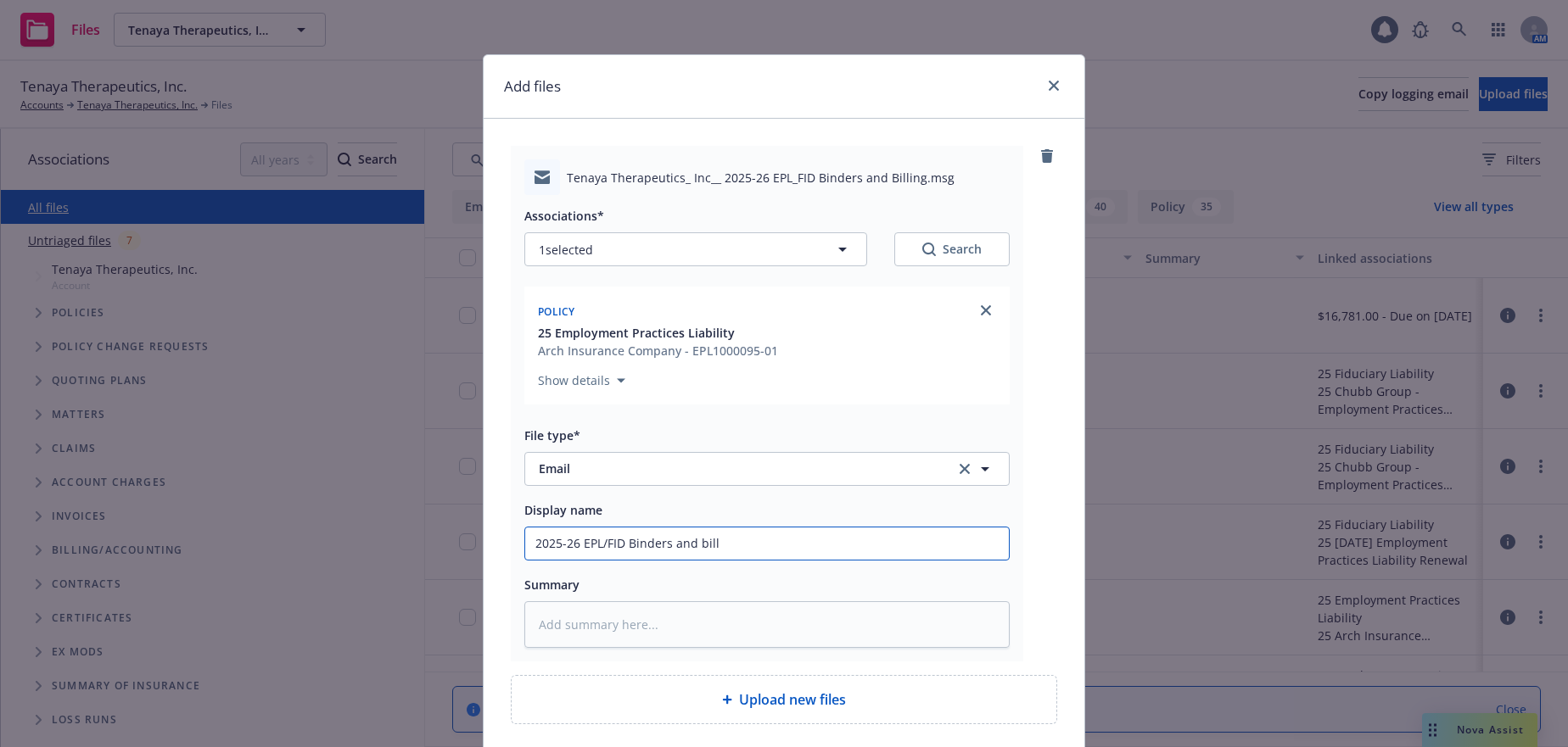
type input "2025-26 EPL/FID Binders and billi"
type textarea "x"
type input "2025-26 EPL/FID Binders and billin"
type textarea "x"
type input "2025-26 EPL/FID Binders and billing"
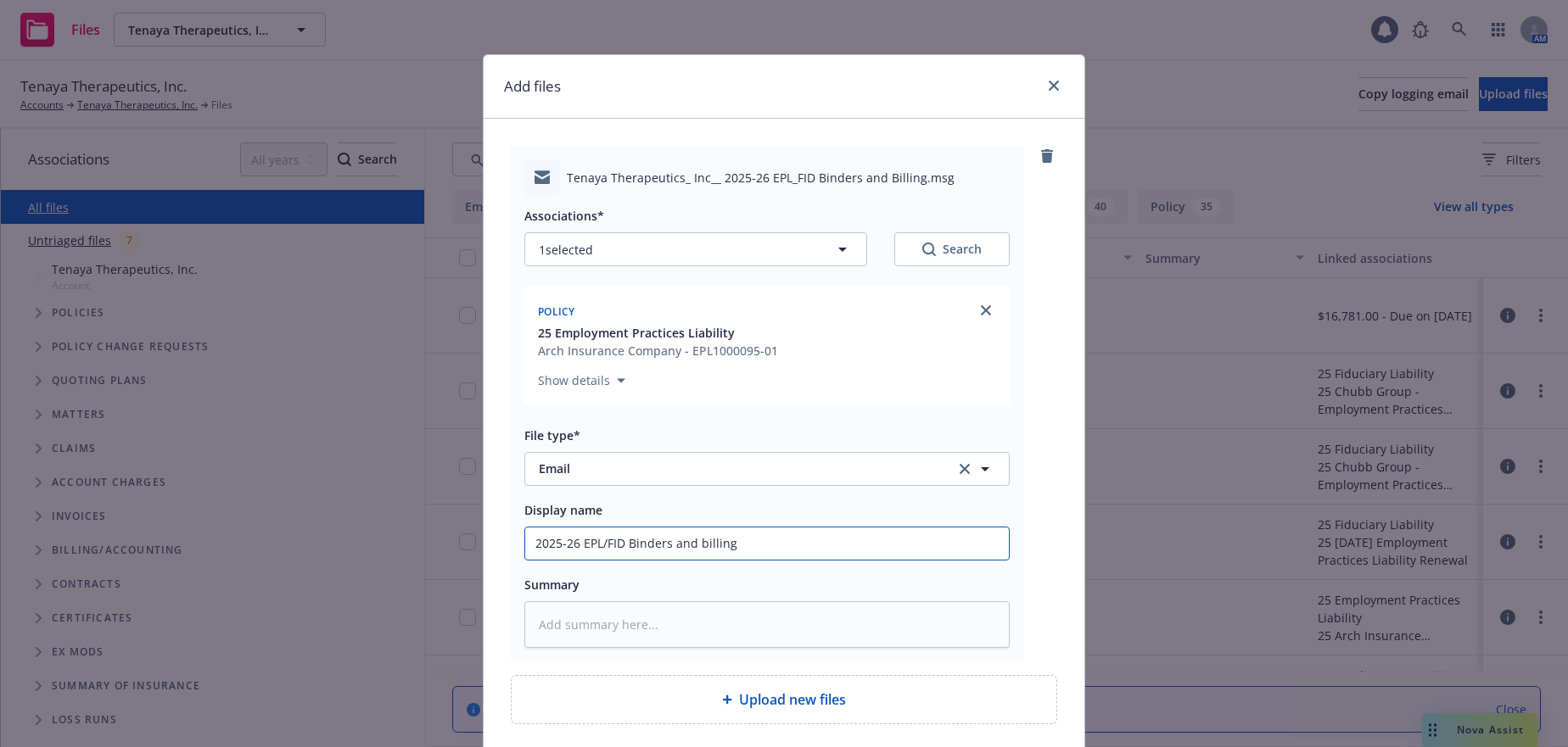
type textarea "x"
type input "2025-26 EPL/FID Binders and billing"
type textarea "x"
type input "2025-26 EPL/FID Binders and billing t"
type textarea "x"
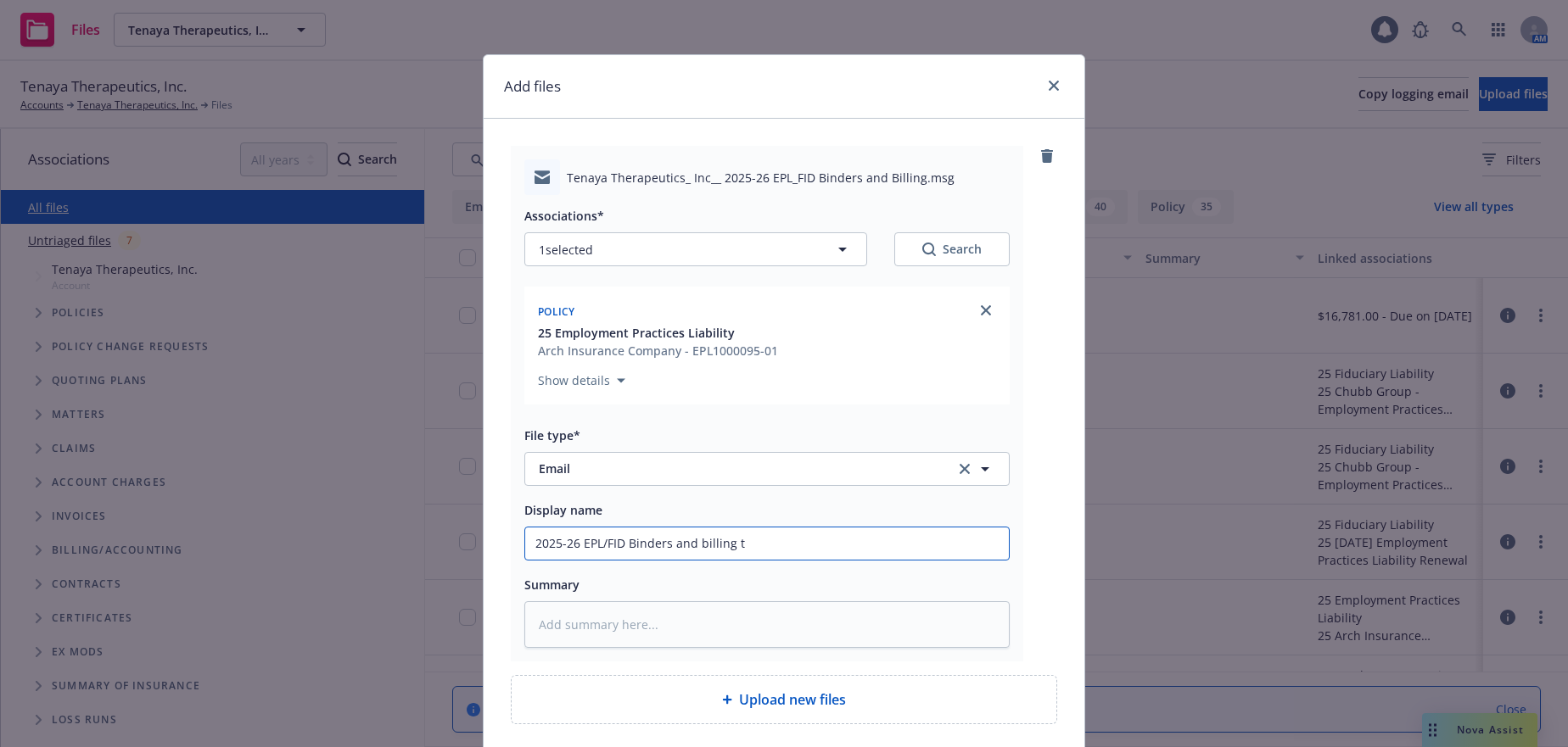
type input "2025-26 EPL/FID Binders and billing to"
type textarea "x"
type input "2025-26 EPL/FID Binders and billing to"
type textarea "x"
type input "2025-26 EPL/FID Binders and billing to C"
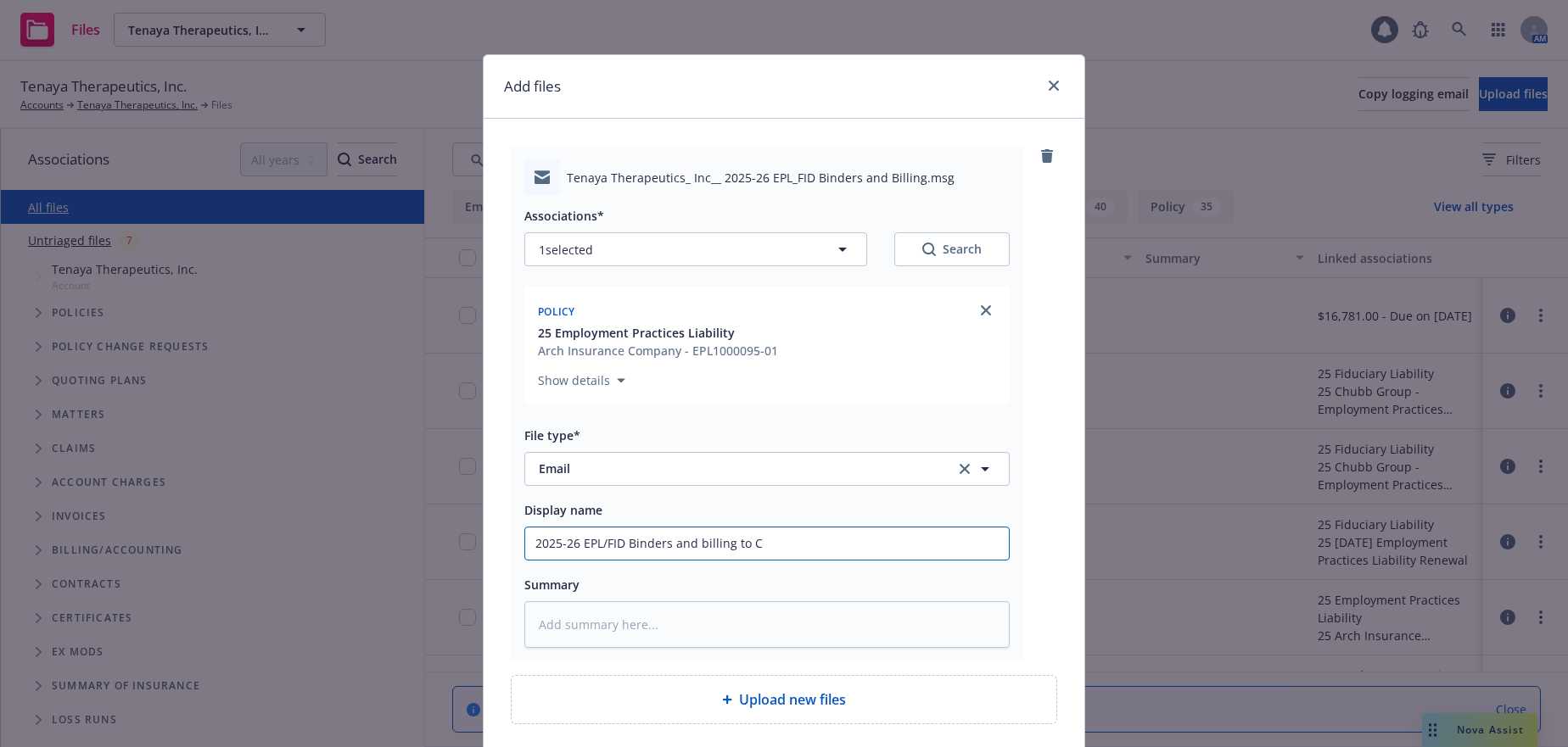
type textarea "x"
type input "2025-26 EPL/FID Binders and billing to Cl"
type textarea "x"
type input "2025-26 EPL/FID Binders and billing to Cli"
type textarea "x"
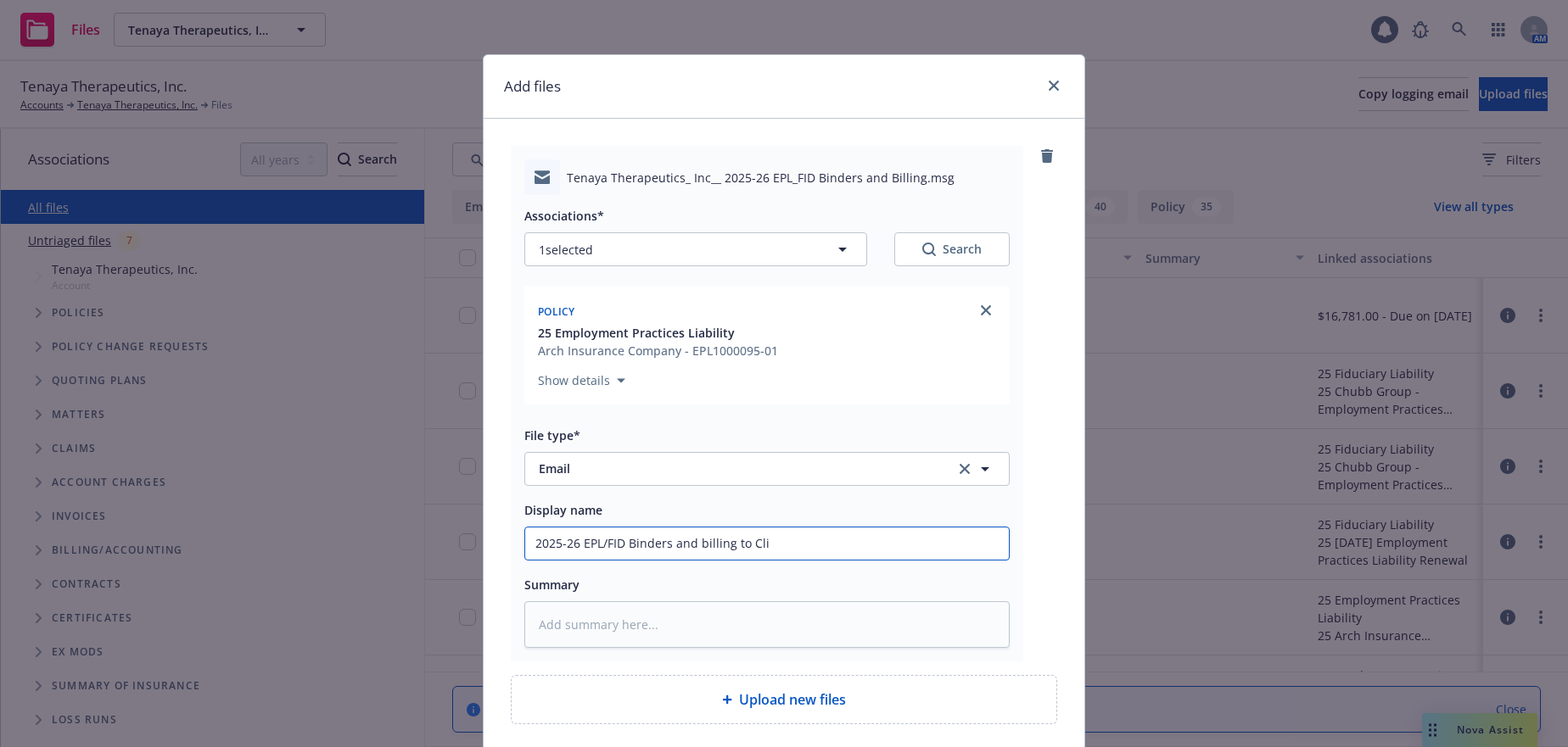
type input "2025-26 EPL/FID Binders and billing to Clie"
type textarea "x"
type input "2025-26 EPL/FID Binders and billing to Client"
type textarea "x"
type input "2025-26 EPL/FID Binders and illing to Client"
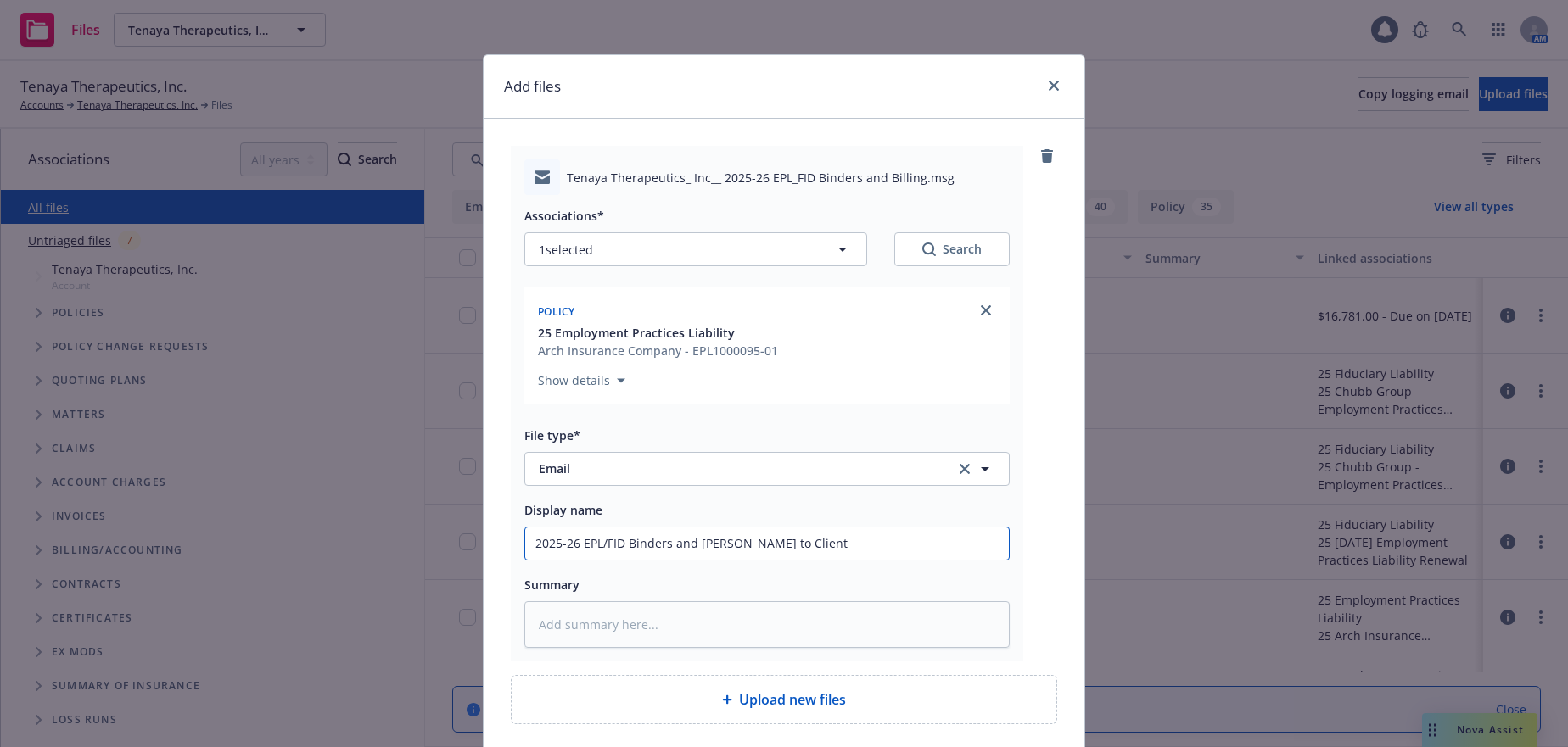
type textarea "x"
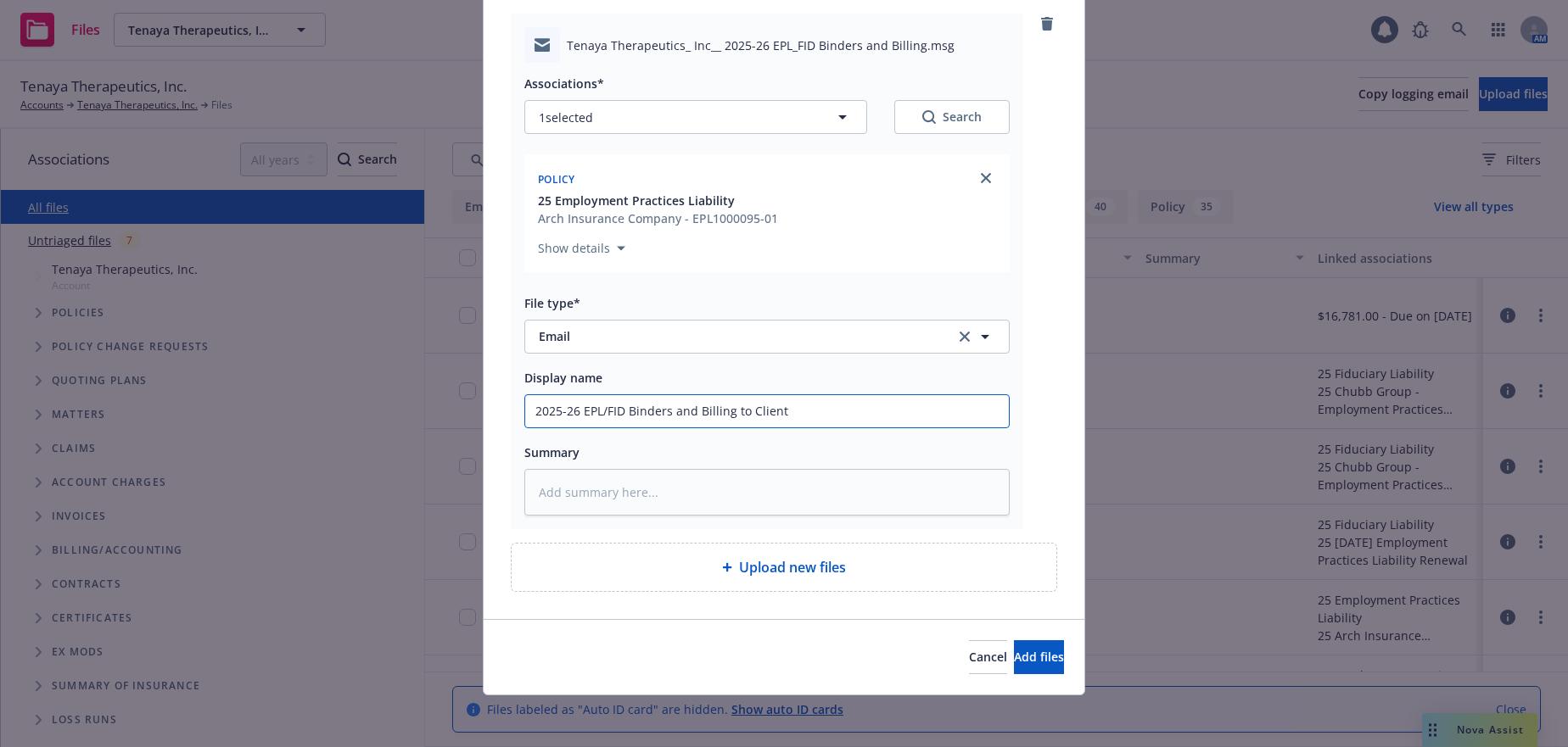
scroll to position [135, 0]
type input "2025-26 EPL/FID Binders and Billing to Client"
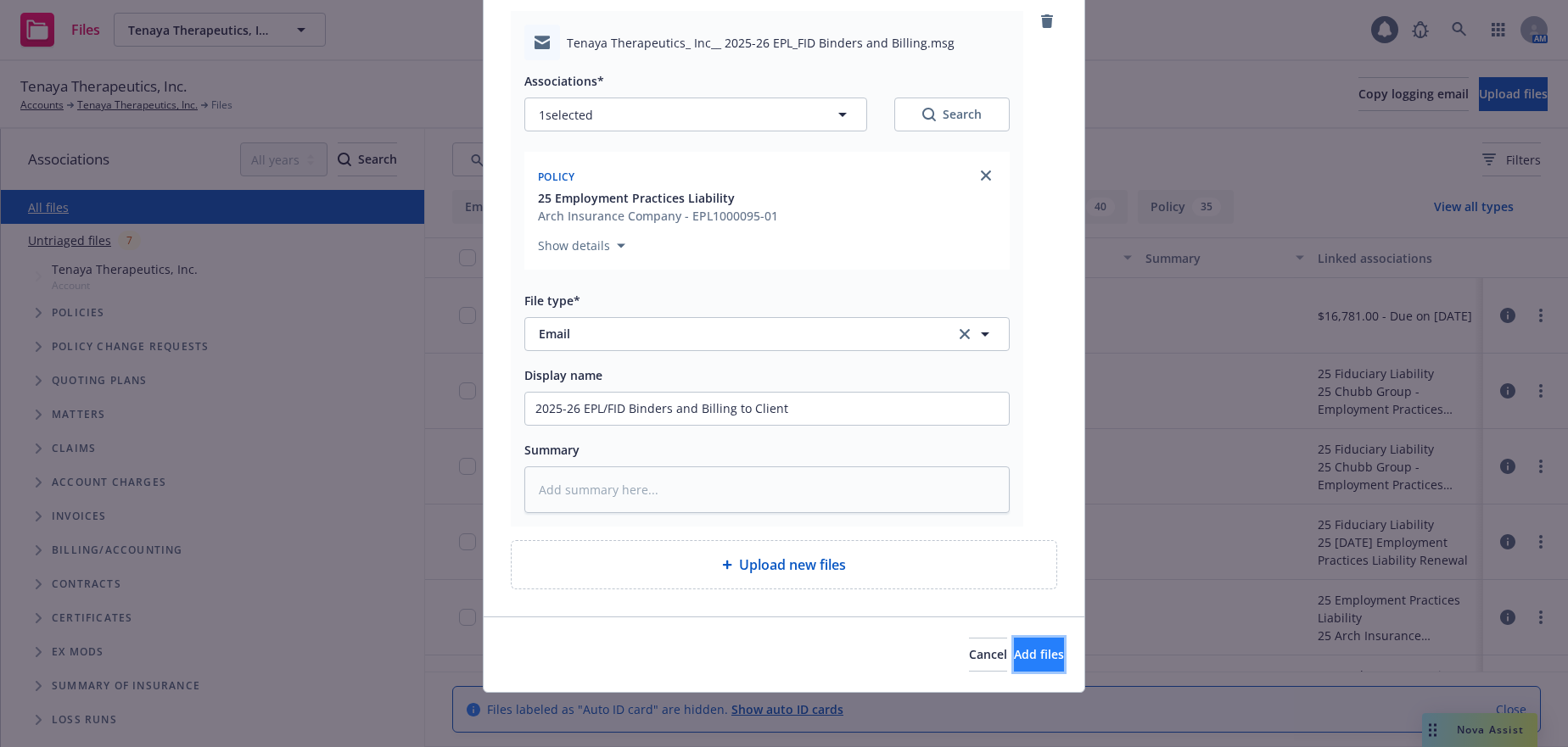
click at [1014, 657] on span "Add files" at bounding box center [1039, 654] width 50 height 17
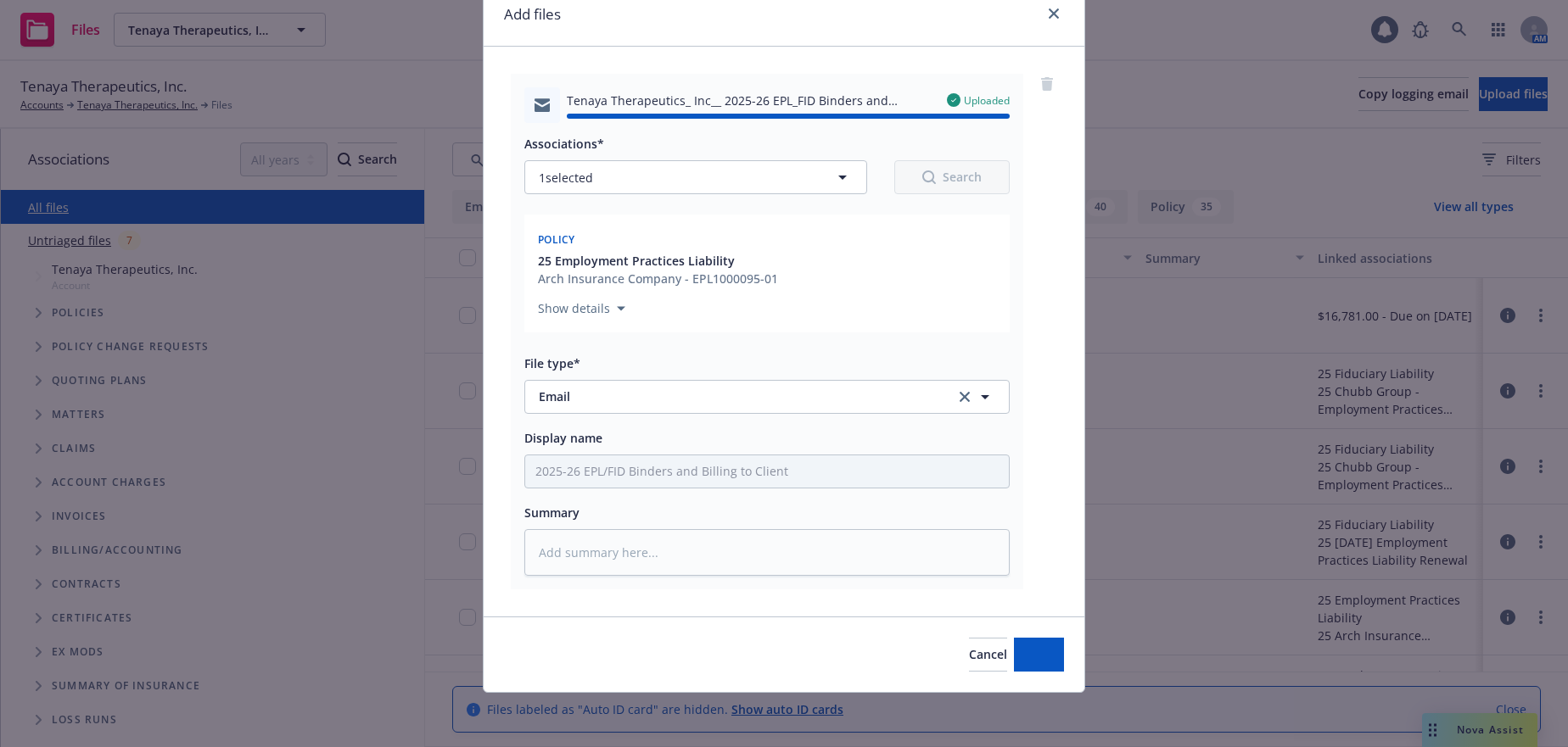
type textarea "x"
